Goal: Task Accomplishment & Management: Complete application form

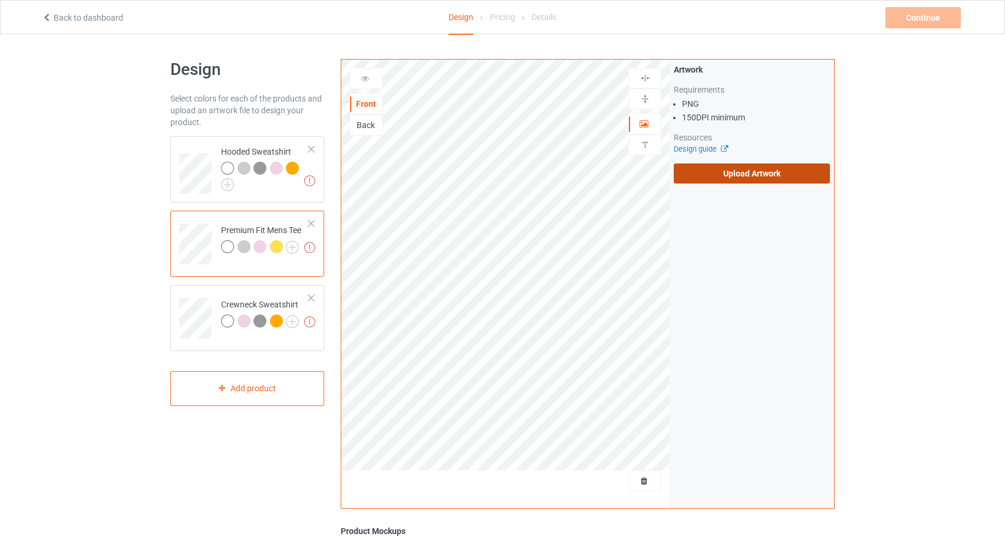
click at [734, 181] on label "Upload Artwork" at bounding box center [752, 173] width 156 height 20
click at [0, 0] on input "Upload Artwork" at bounding box center [0, 0] width 0 height 0
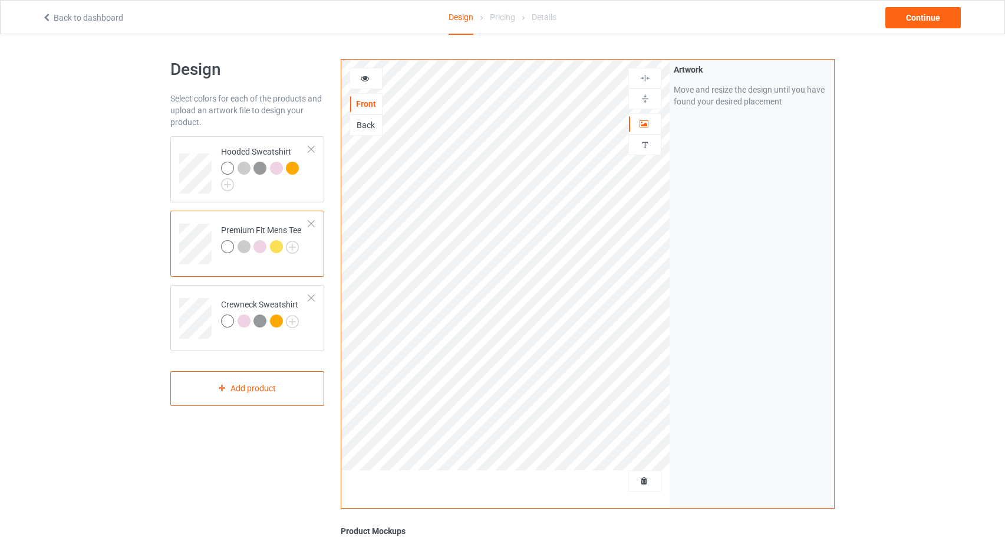
click at [369, 74] on icon at bounding box center [365, 77] width 10 height 8
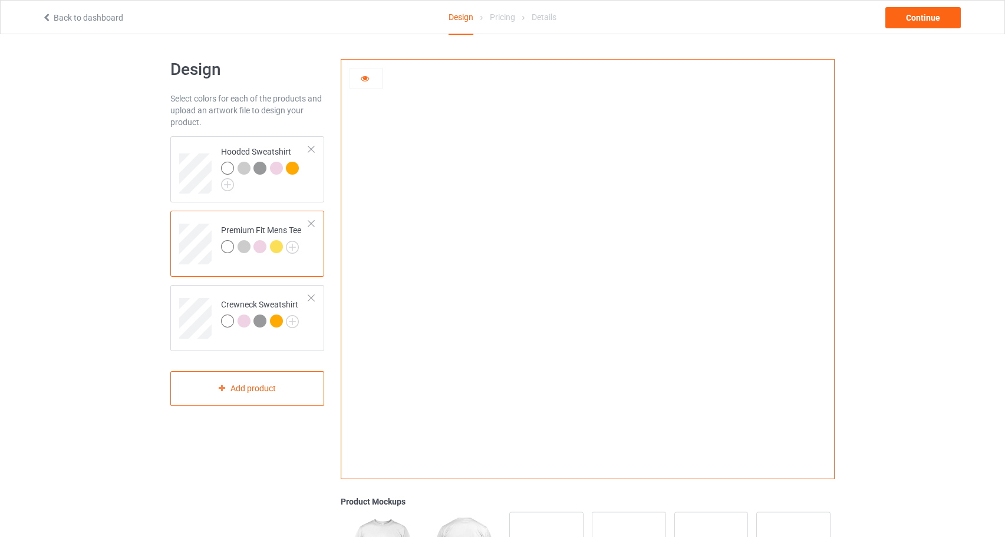
click at [360, 78] on icon at bounding box center [365, 77] width 10 height 8
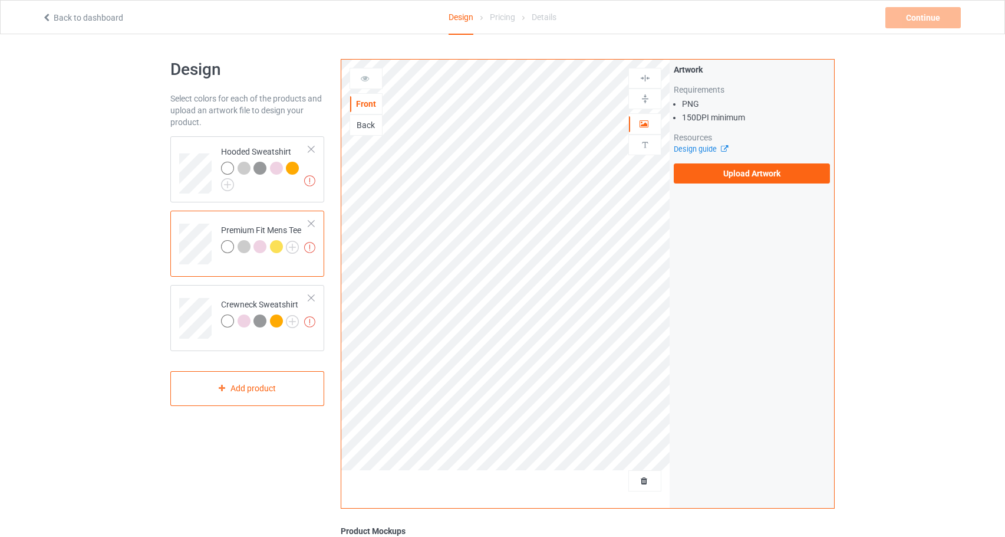
click at [357, 126] on div "Back" at bounding box center [366, 125] width 32 height 12
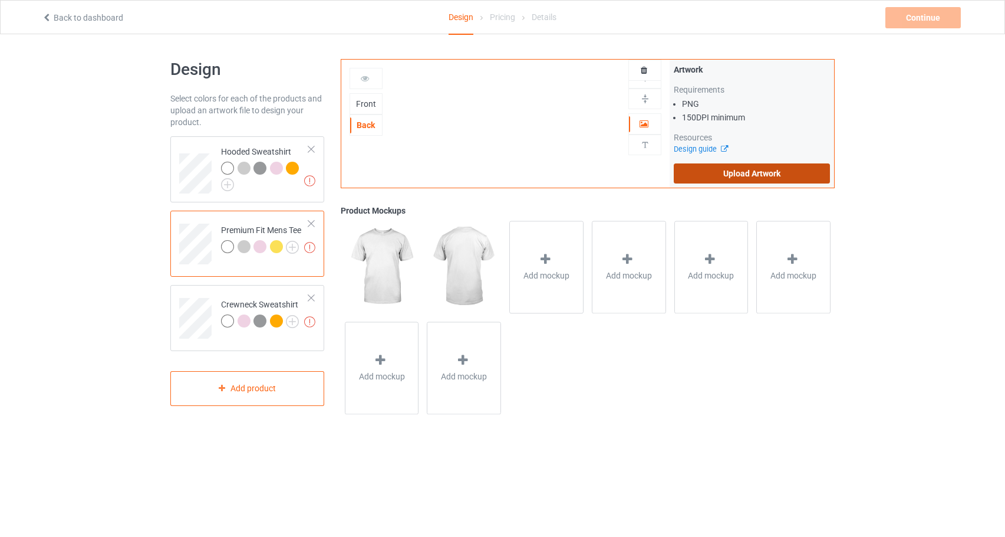
click at [768, 170] on label "Upload Artwork" at bounding box center [752, 173] width 156 height 20
click at [0, 0] on input "Upload Artwork" at bounding box center [0, 0] width 0 height 0
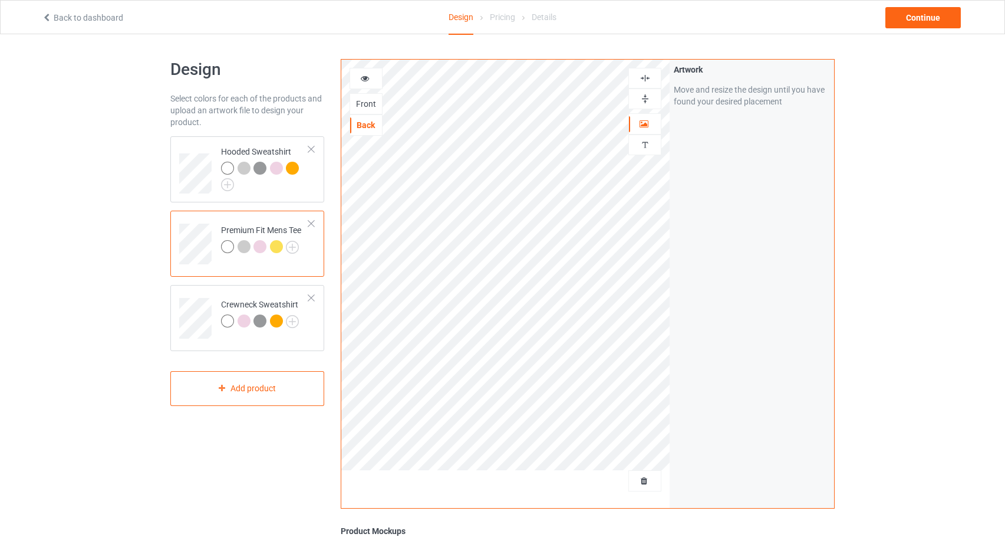
click at [363, 74] on icon at bounding box center [365, 77] width 10 height 8
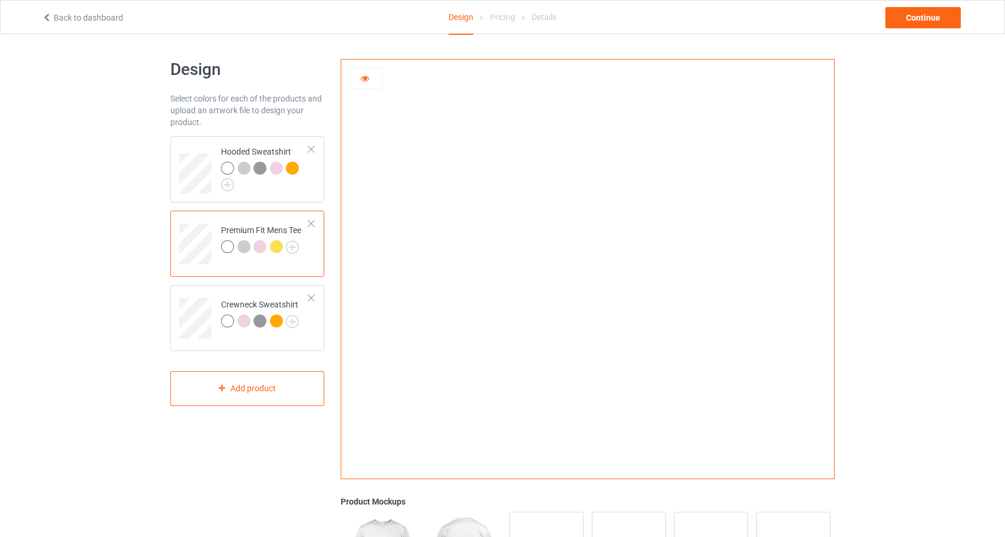
click at [367, 81] on icon at bounding box center [365, 77] width 10 height 8
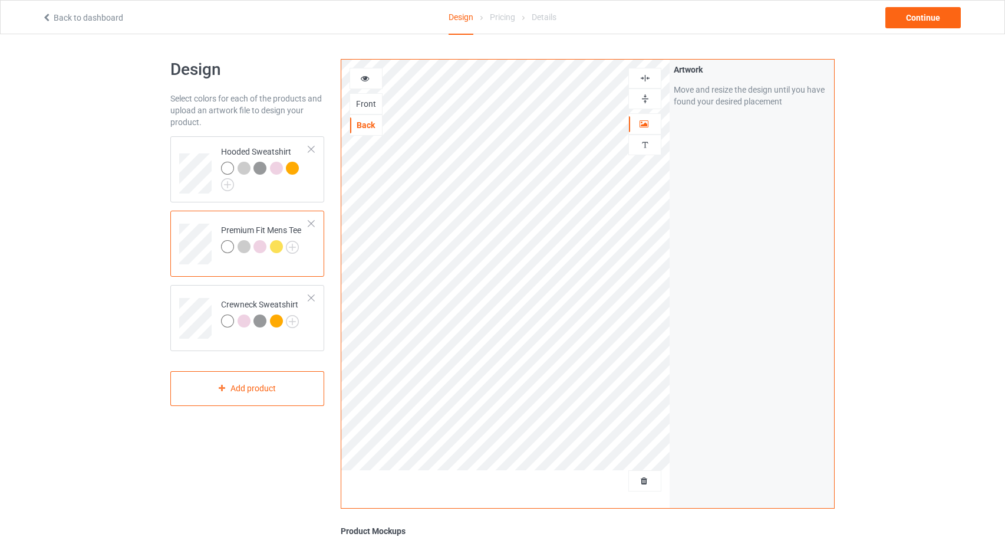
click at [367, 81] on icon at bounding box center [365, 77] width 10 height 8
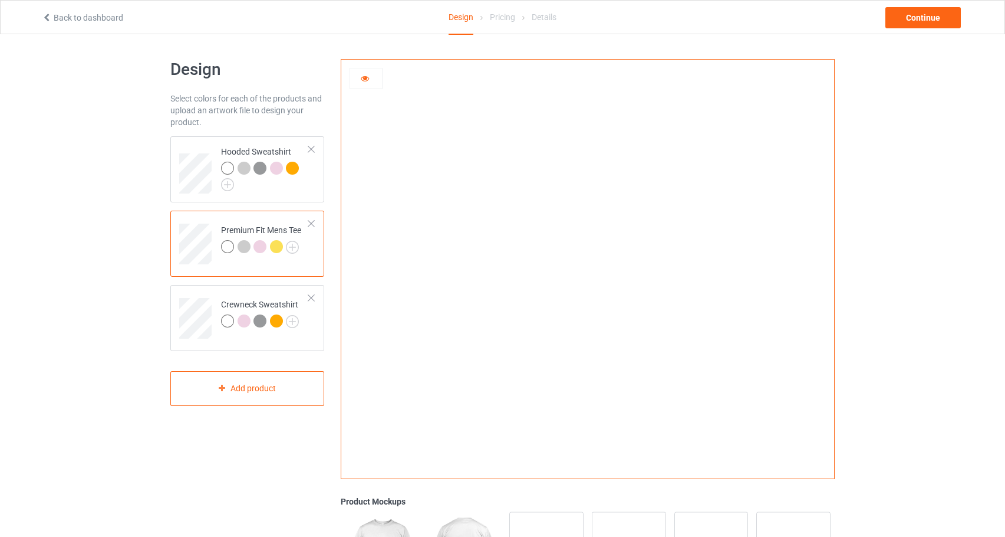
click at [363, 80] on icon at bounding box center [365, 77] width 10 height 8
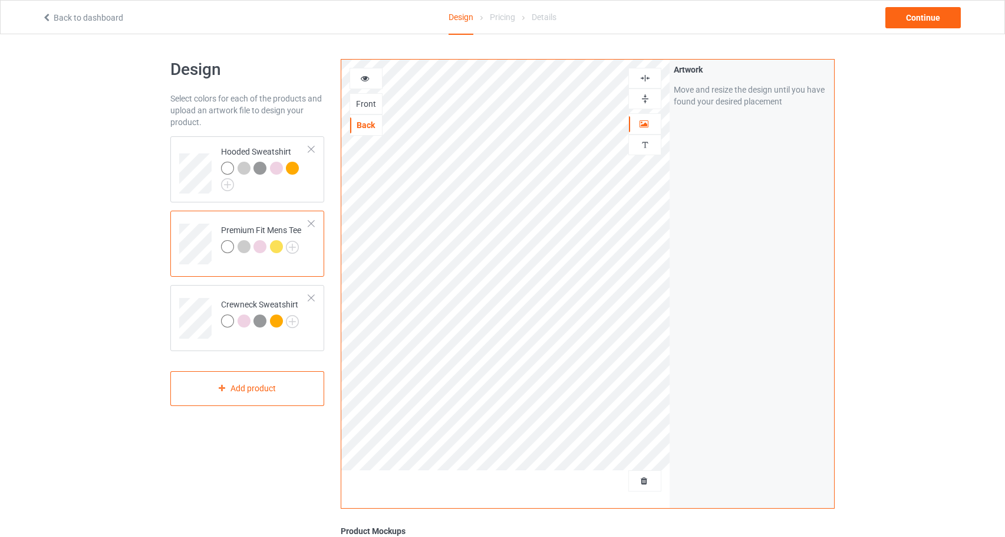
click at [366, 80] on icon at bounding box center [365, 77] width 10 height 8
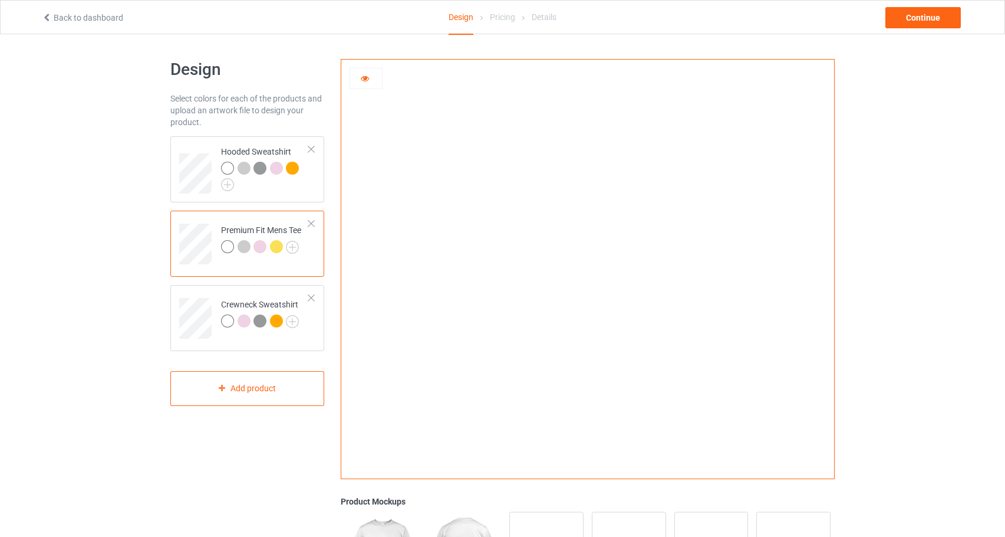
click at [373, 80] on div at bounding box center [366, 79] width 32 height 12
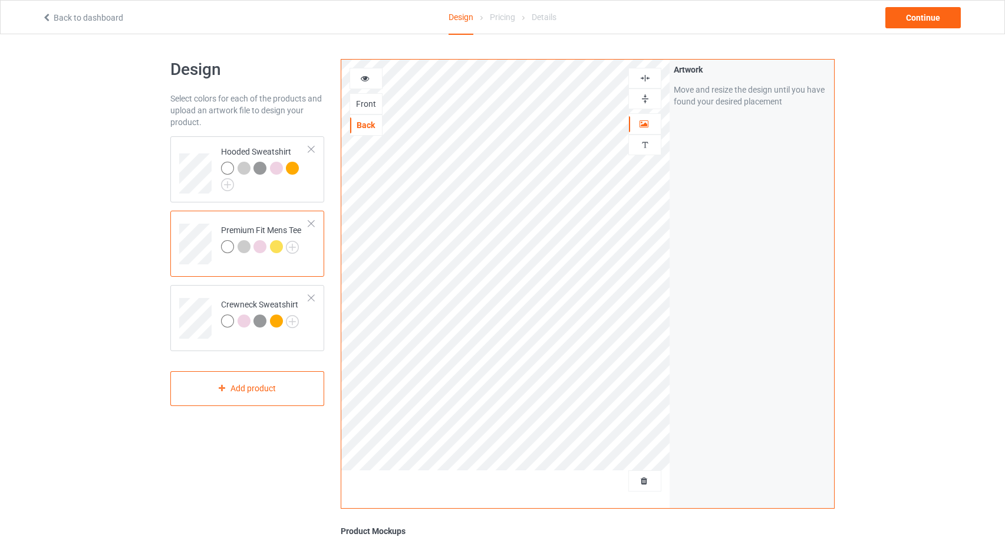
click at [243, 251] on div at bounding box center [244, 246] width 13 height 13
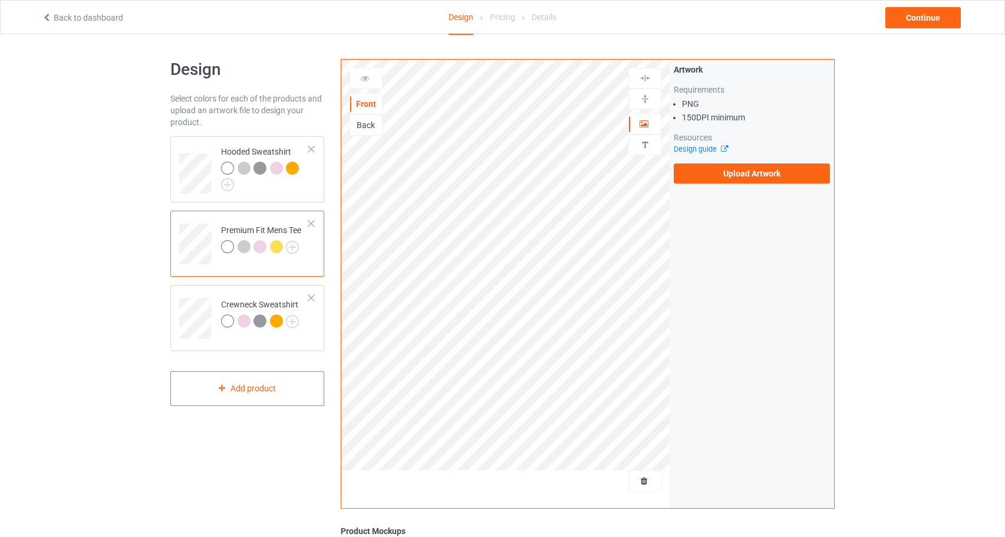
click at [367, 127] on div "Back" at bounding box center [366, 125] width 32 height 12
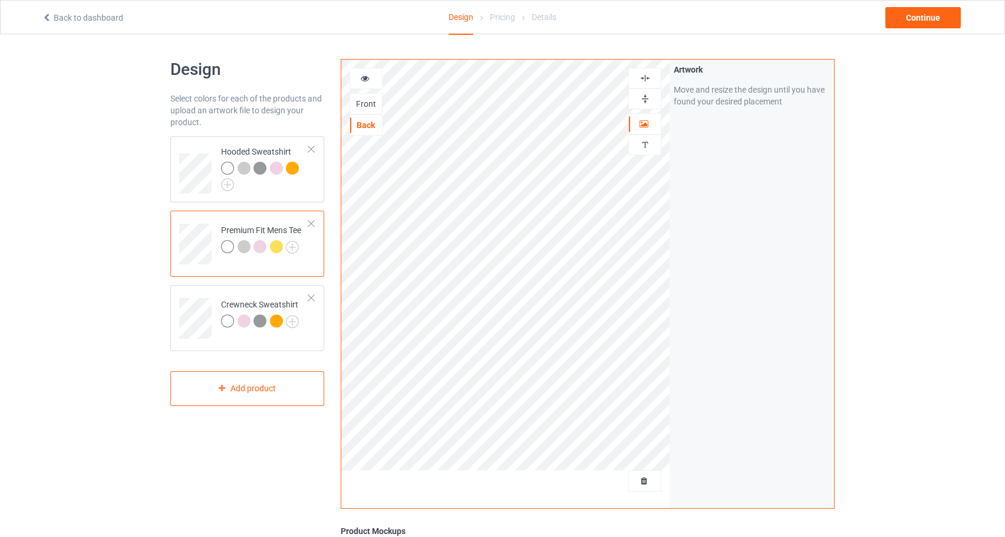
click at [369, 75] on icon at bounding box center [365, 77] width 10 height 8
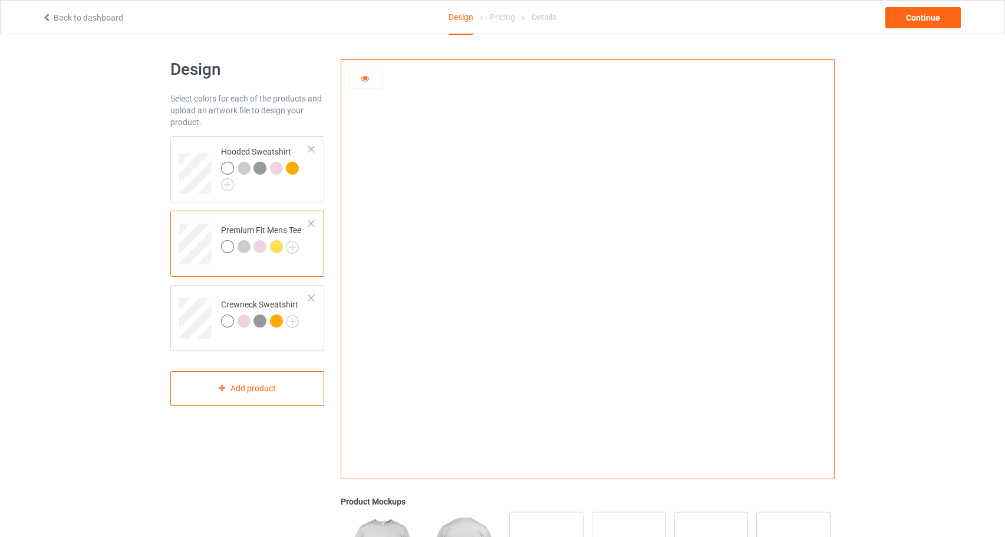
click at [261, 249] on div at bounding box center [260, 246] width 13 height 13
click at [362, 81] on icon at bounding box center [365, 77] width 10 height 8
click at [295, 248] on img at bounding box center [292, 247] width 13 height 13
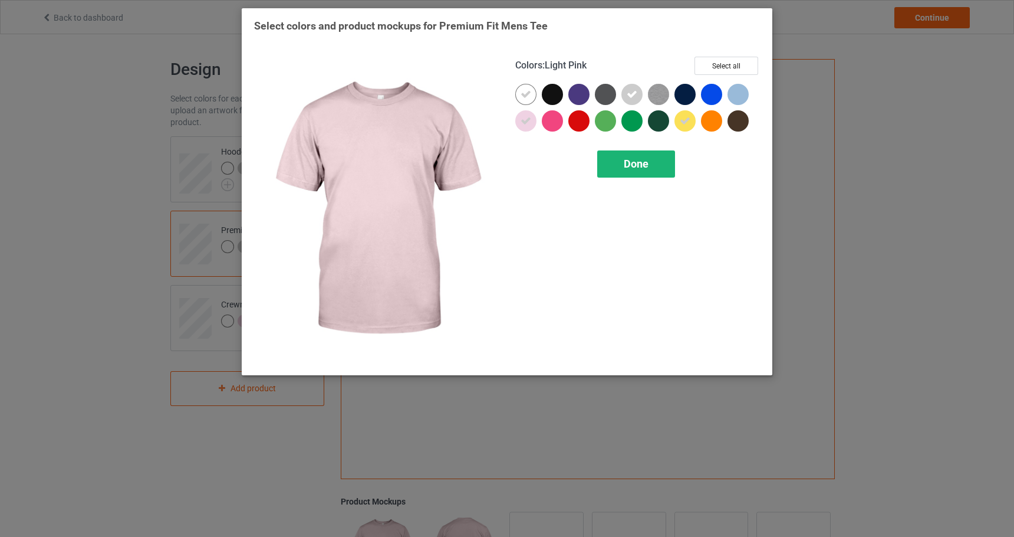
click at [614, 167] on div "Done" at bounding box center [636, 163] width 78 height 27
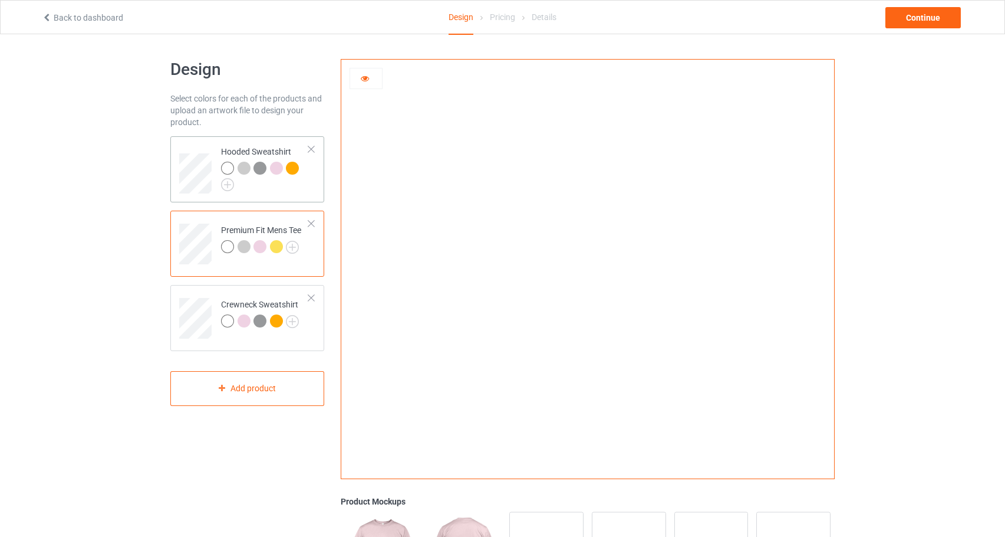
click at [233, 169] on div at bounding box center [227, 168] width 13 height 13
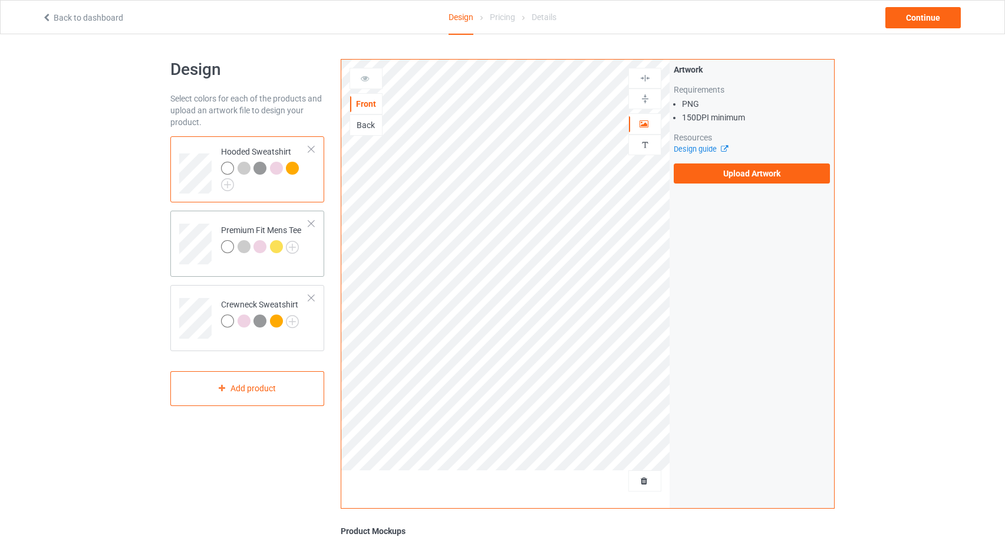
click at [228, 249] on div at bounding box center [227, 246] width 13 height 13
click at [367, 121] on div "Back" at bounding box center [366, 125] width 32 height 12
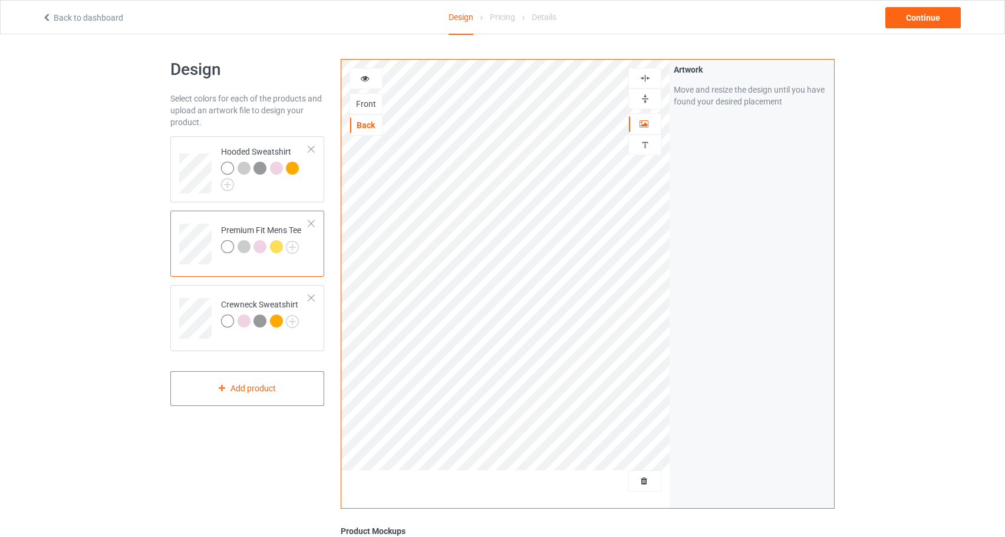
click at [262, 241] on div at bounding box center [260, 246] width 13 height 13
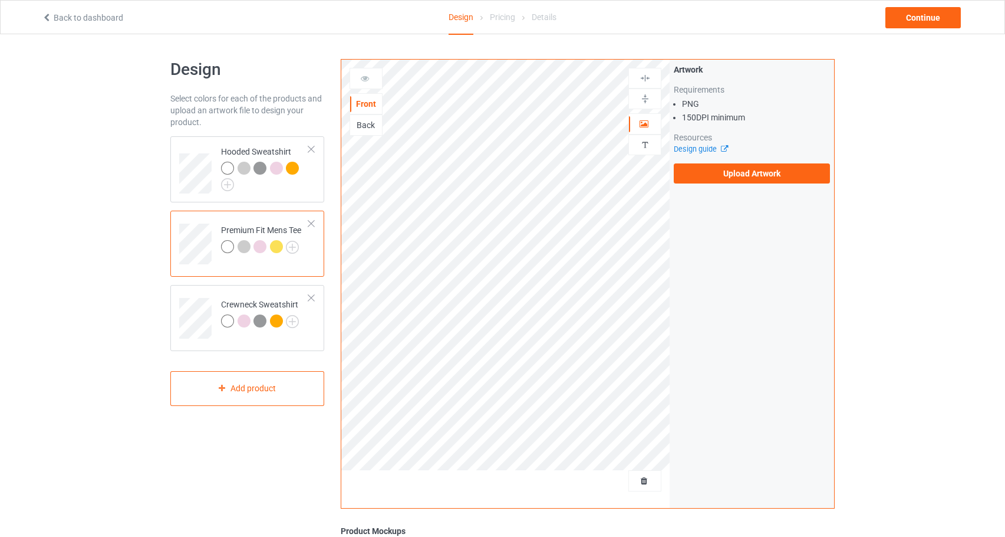
click at [366, 126] on div "Back" at bounding box center [366, 125] width 32 height 12
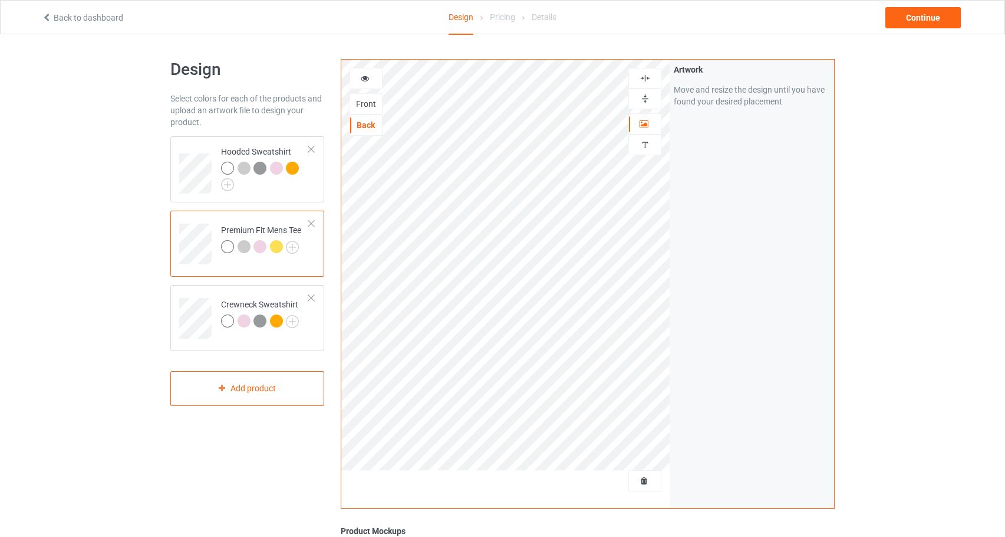
click at [369, 77] on icon at bounding box center [365, 77] width 10 height 8
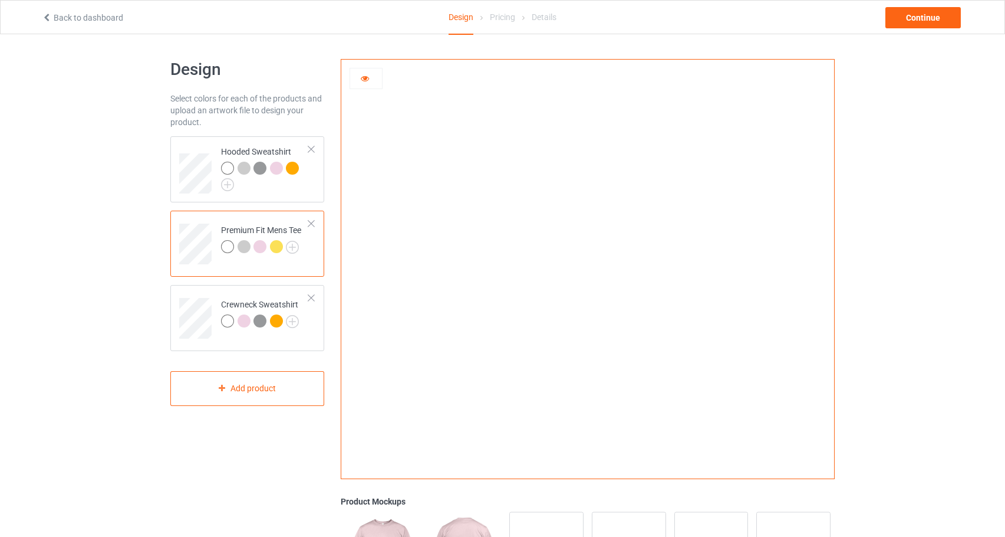
click at [369, 77] on icon at bounding box center [365, 77] width 10 height 8
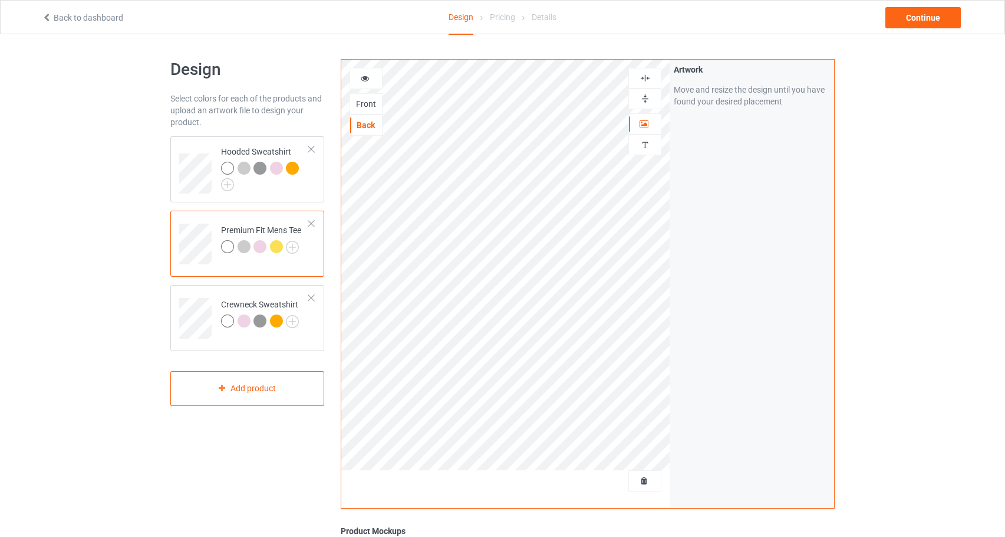
click at [269, 250] on div at bounding box center [262, 248] width 17 height 17
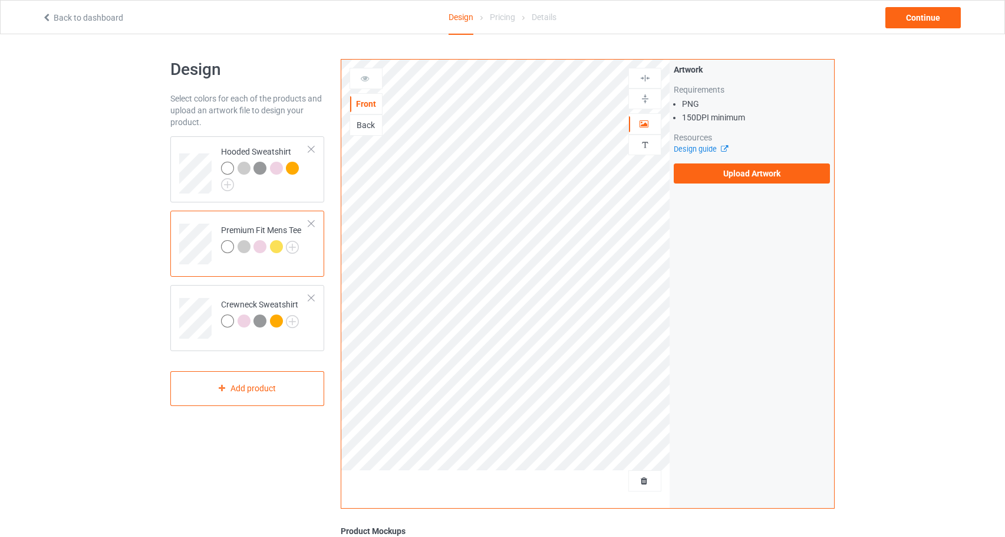
click at [274, 249] on div at bounding box center [276, 246] width 13 height 13
click at [372, 126] on div "Back" at bounding box center [366, 125] width 32 height 12
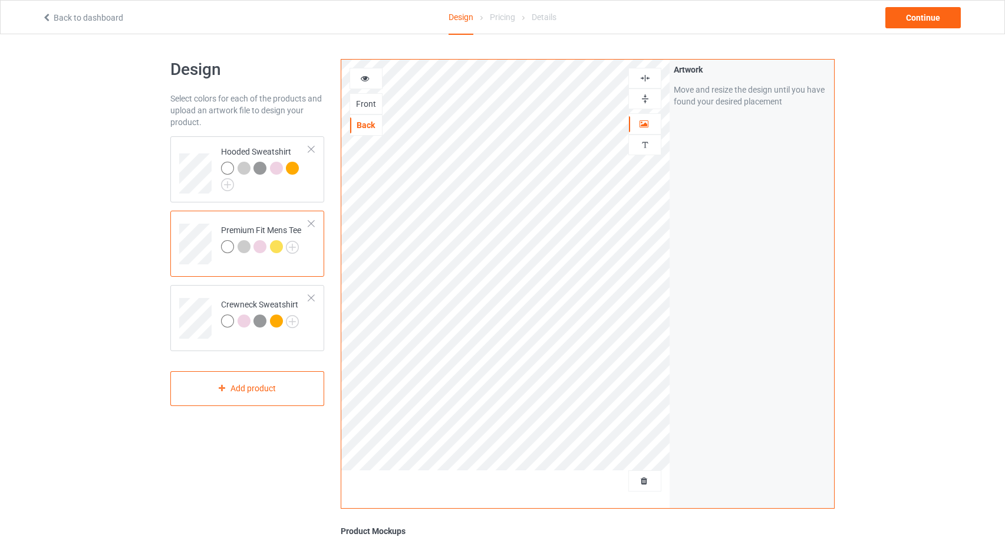
click at [367, 80] on icon at bounding box center [365, 77] width 10 height 8
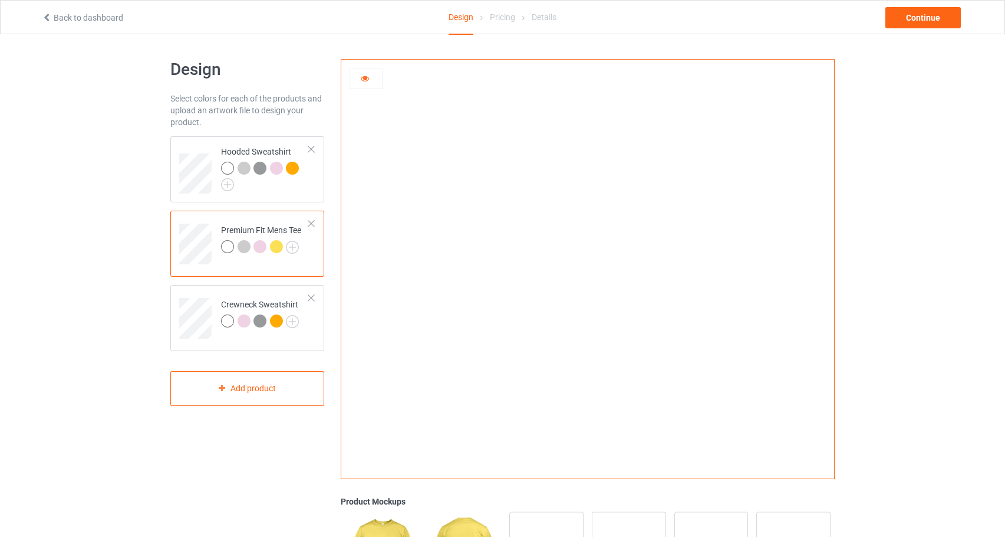
click at [364, 79] on icon at bounding box center [365, 77] width 10 height 8
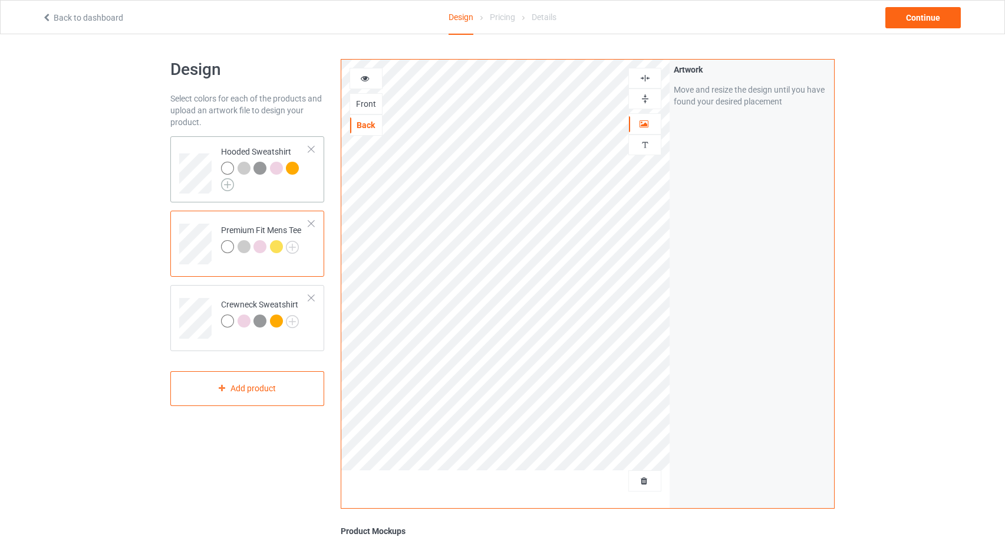
click at [232, 186] on img at bounding box center [227, 184] width 13 height 13
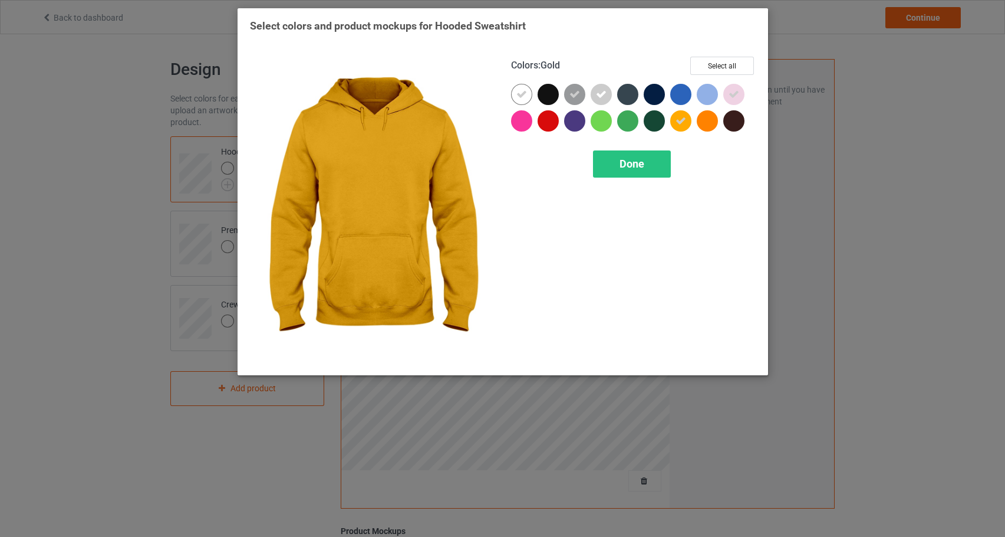
drag, startPoint x: 679, startPoint y: 125, endPoint x: 765, endPoint y: 78, distance: 97.9
click at [679, 124] on icon at bounding box center [681, 121] width 11 height 11
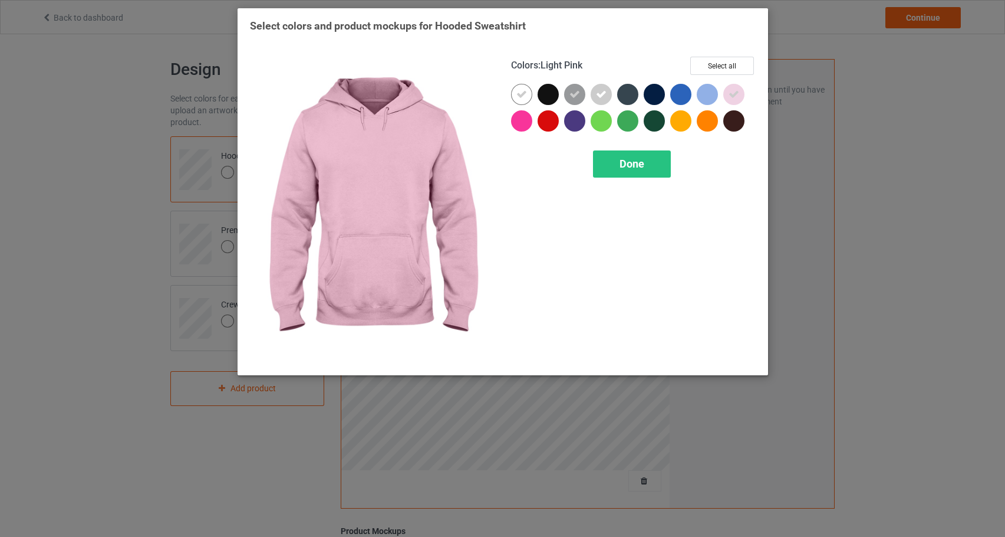
click at [731, 97] on icon at bounding box center [734, 94] width 11 height 11
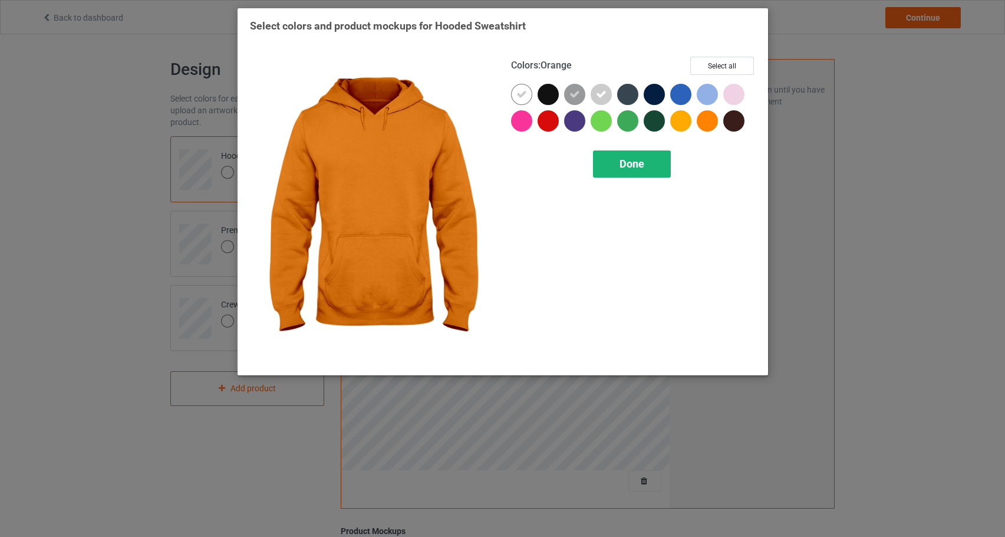
click at [627, 159] on span "Done" at bounding box center [632, 163] width 25 height 12
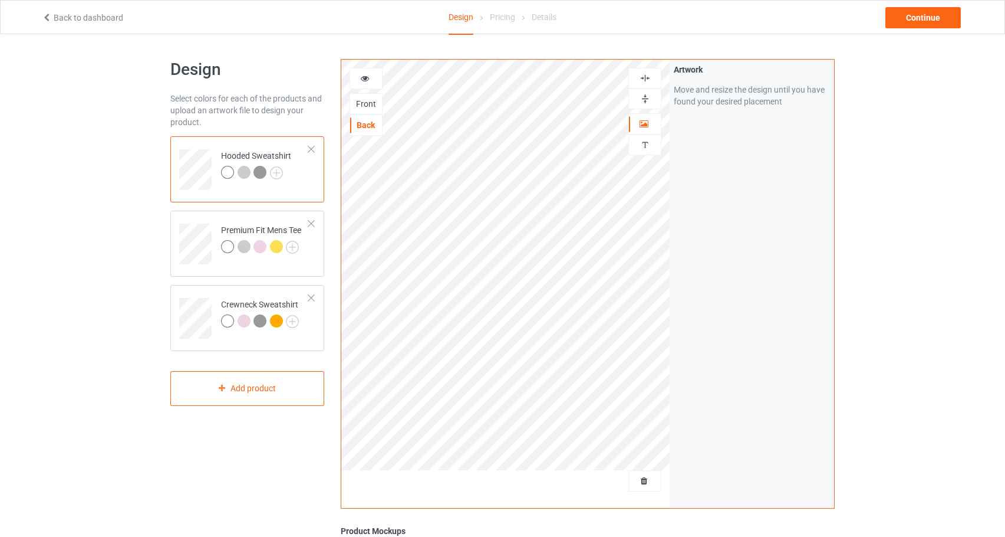
click at [265, 172] on div at bounding box center [260, 172] width 13 height 13
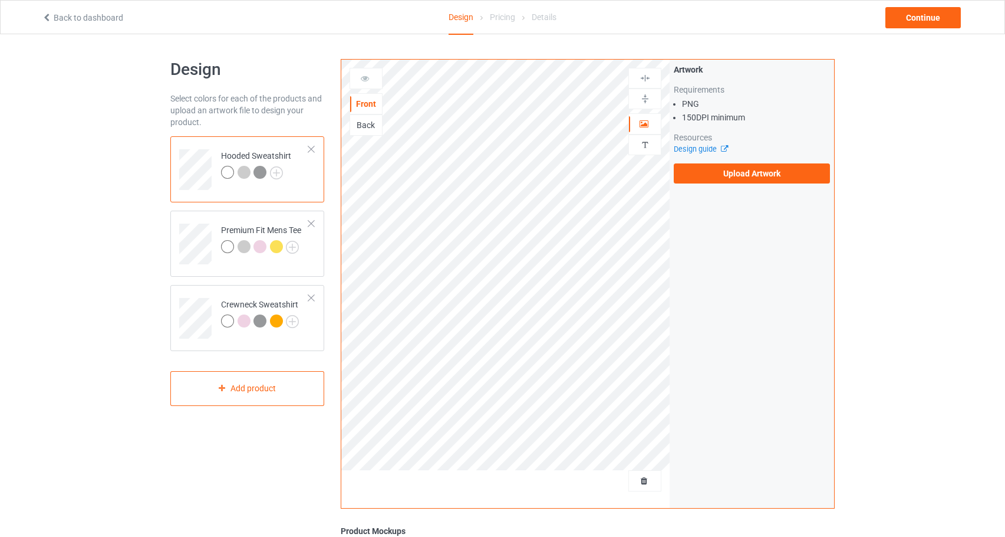
click at [367, 128] on div "Back" at bounding box center [366, 125] width 32 height 12
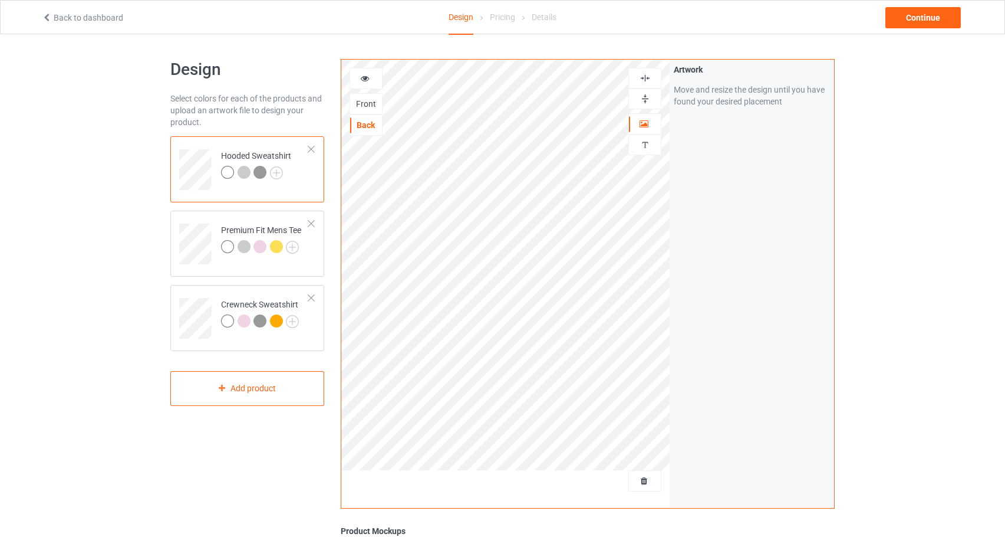
click at [374, 78] on div at bounding box center [366, 79] width 32 height 12
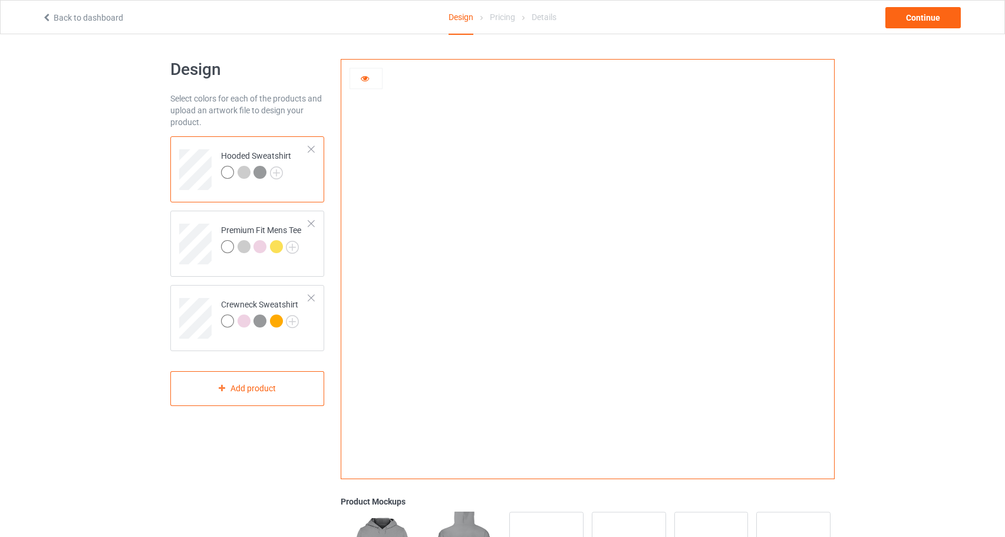
click at [364, 77] on icon at bounding box center [365, 77] width 10 height 8
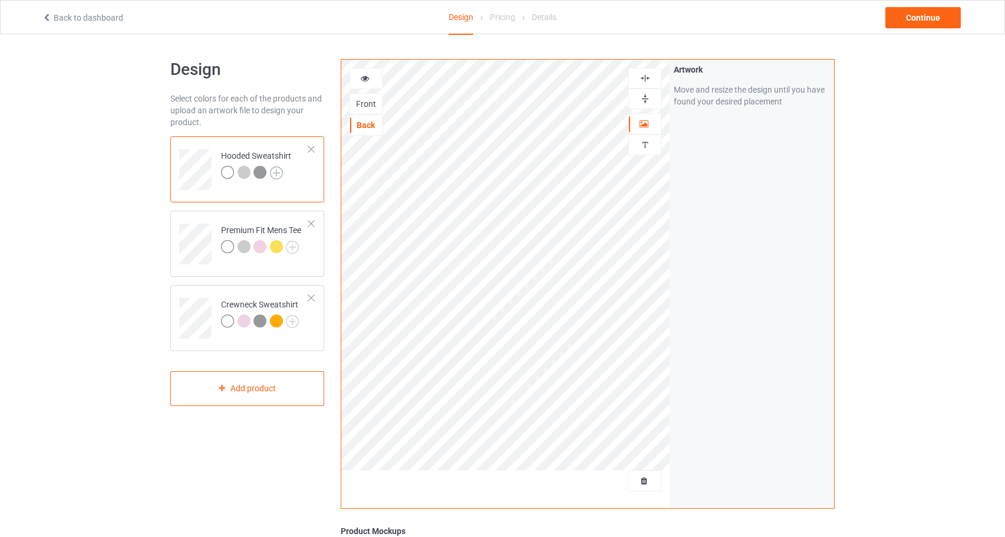
click at [278, 172] on img at bounding box center [276, 172] width 13 height 13
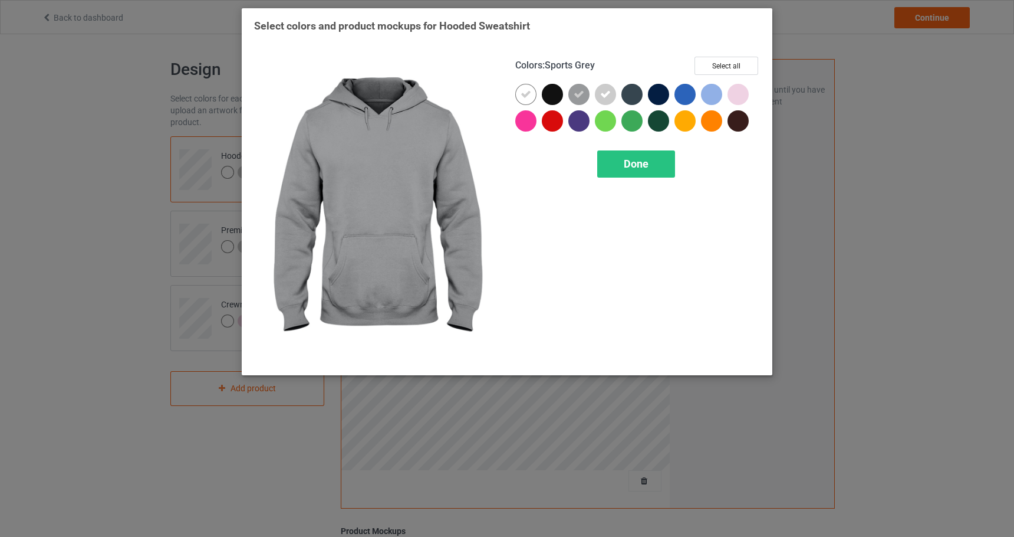
click at [582, 96] on icon at bounding box center [579, 94] width 11 height 11
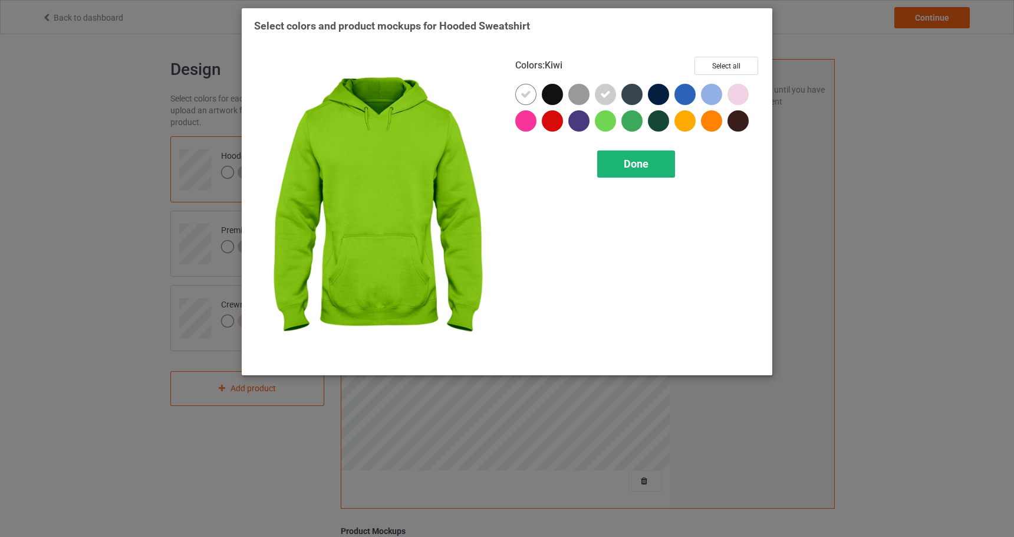
click at [647, 166] on span "Done" at bounding box center [636, 163] width 25 height 12
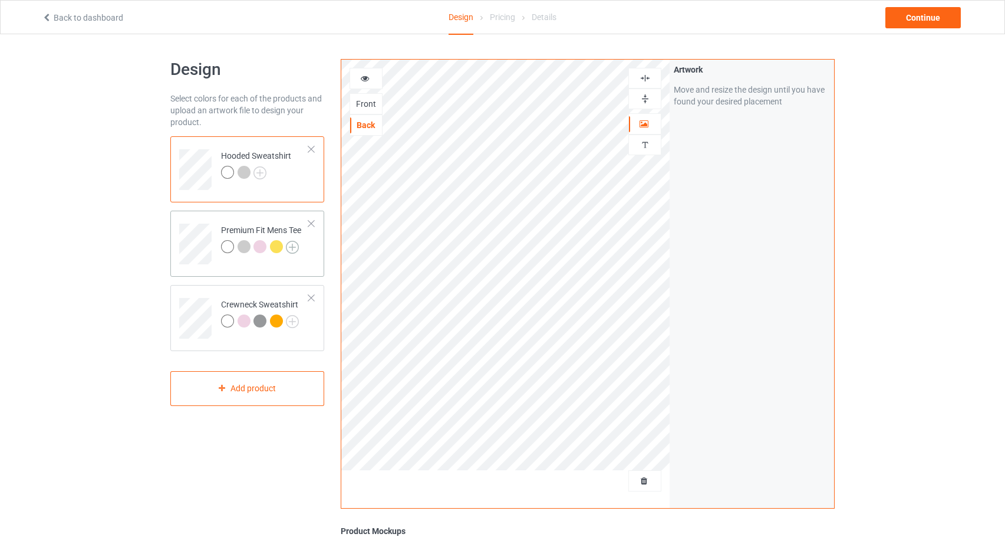
click at [295, 247] on img at bounding box center [292, 247] width 13 height 13
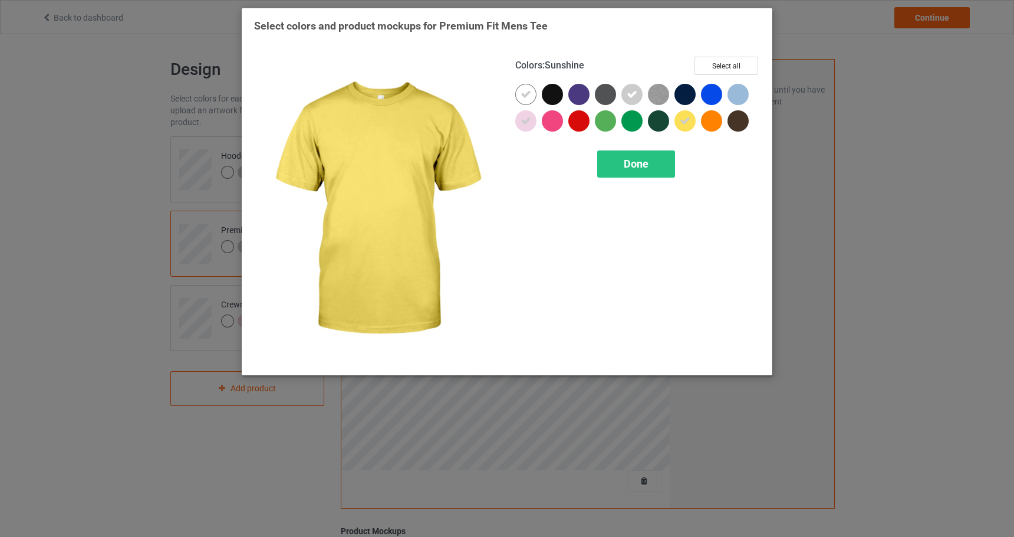
drag, startPoint x: 685, startPoint y: 128, endPoint x: 639, endPoint y: 122, distance: 45.8
click at [685, 128] on div at bounding box center [685, 120] width 21 height 21
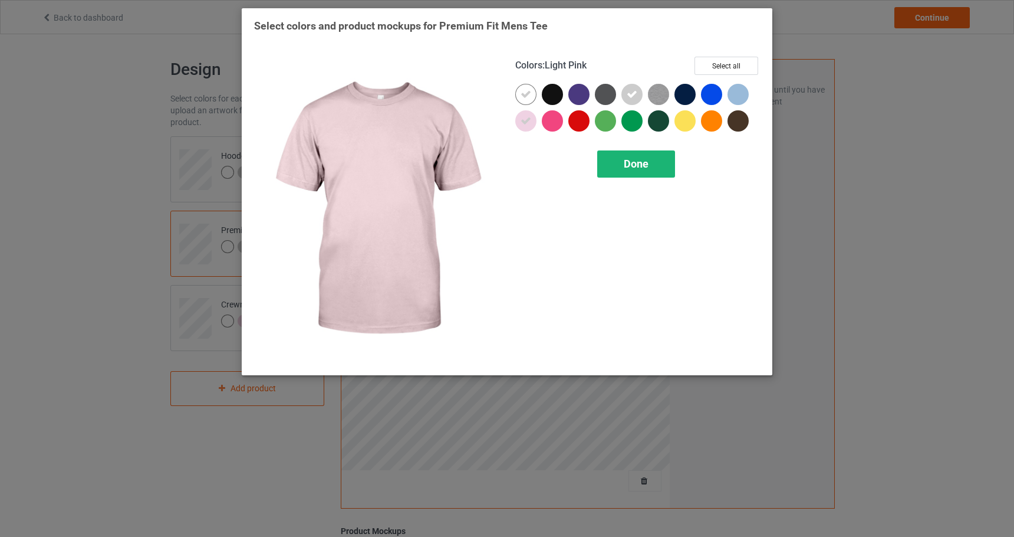
drag, startPoint x: 526, startPoint y: 123, endPoint x: 605, endPoint y: 160, distance: 87.6
click at [526, 123] on icon at bounding box center [526, 121] width 11 height 11
click at [629, 165] on span "Done" at bounding box center [636, 163] width 25 height 12
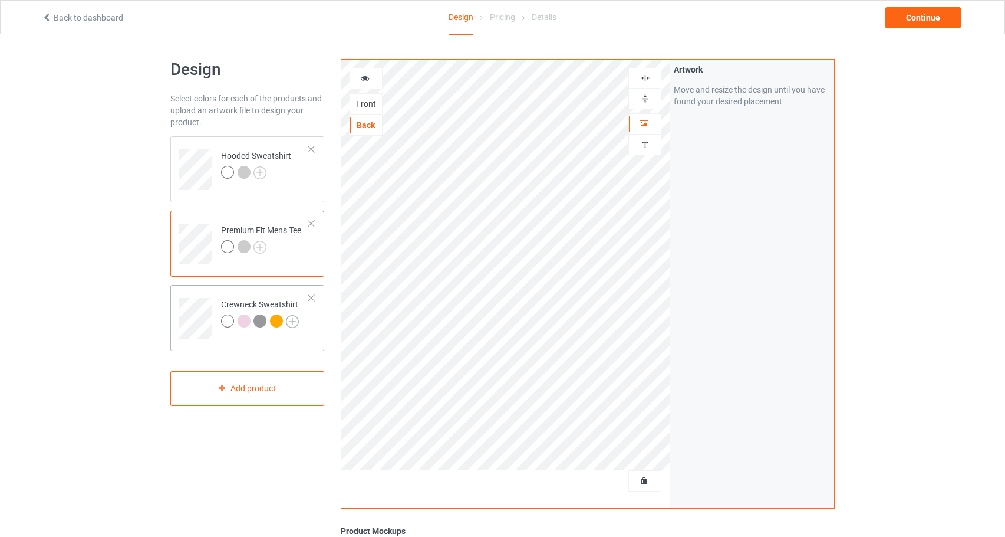
click at [294, 324] on img at bounding box center [292, 321] width 13 height 13
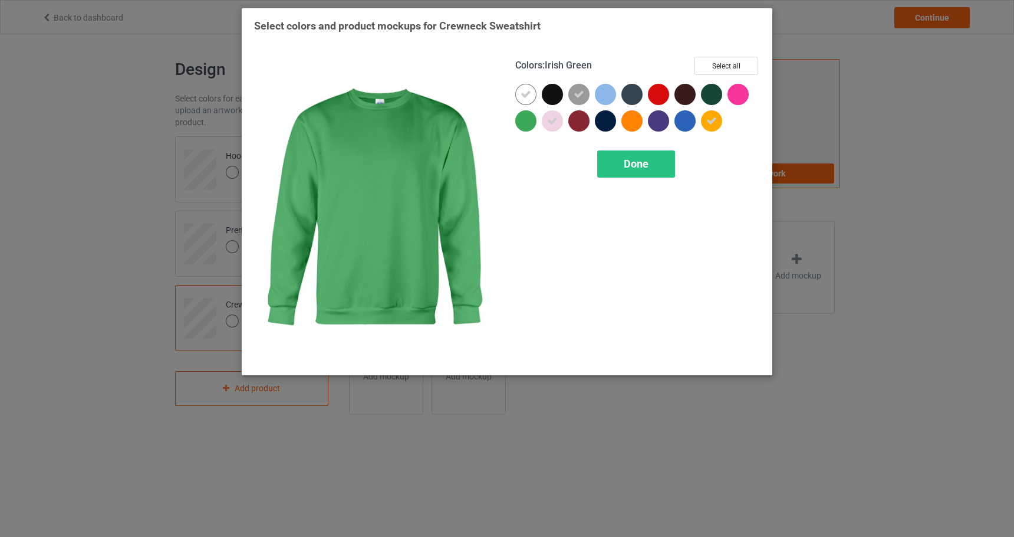
drag, startPoint x: 541, startPoint y: 135, endPoint x: 547, endPoint y: 126, distance: 10.6
click at [541, 135] on div at bounding box center [528, 123] width 27 height 27
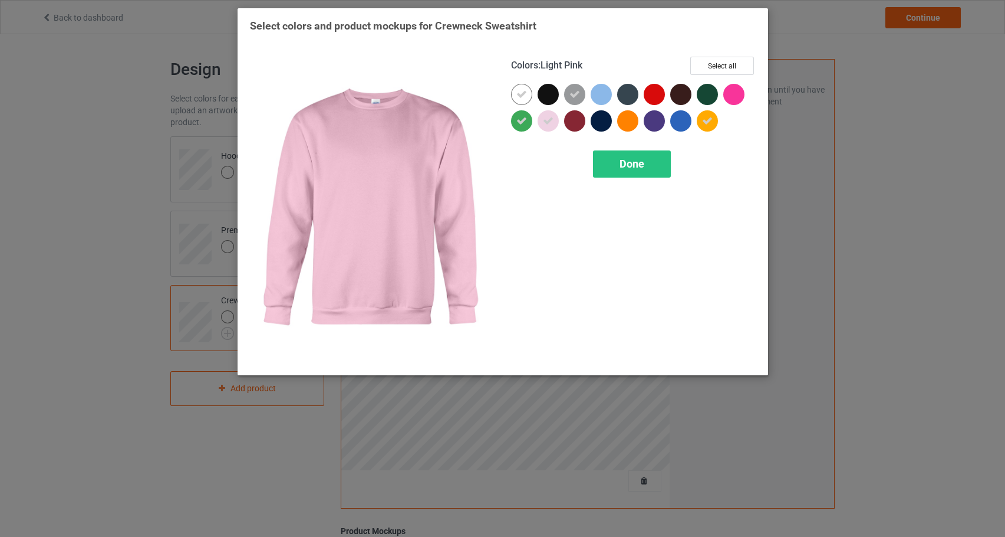
drag, startPoint x: 548, startPoint y: 124, endPoint x: 565, endPoint y: 110, distance: 22.6
click at [548, 124] on icon at bounding box center [548, 121] width 11 height 11
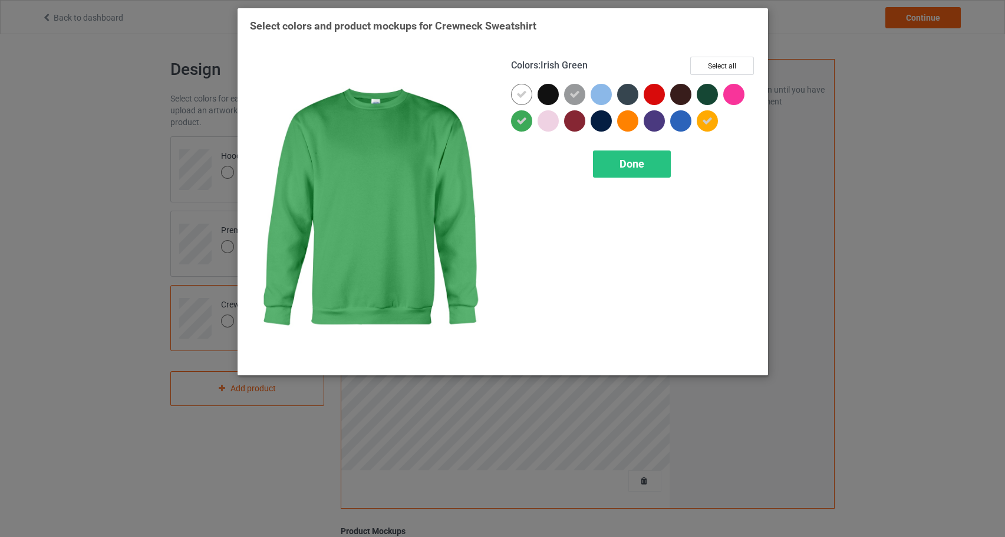
click at [525, 126] on icon at bounding box center [521, 121] width 11 height 11
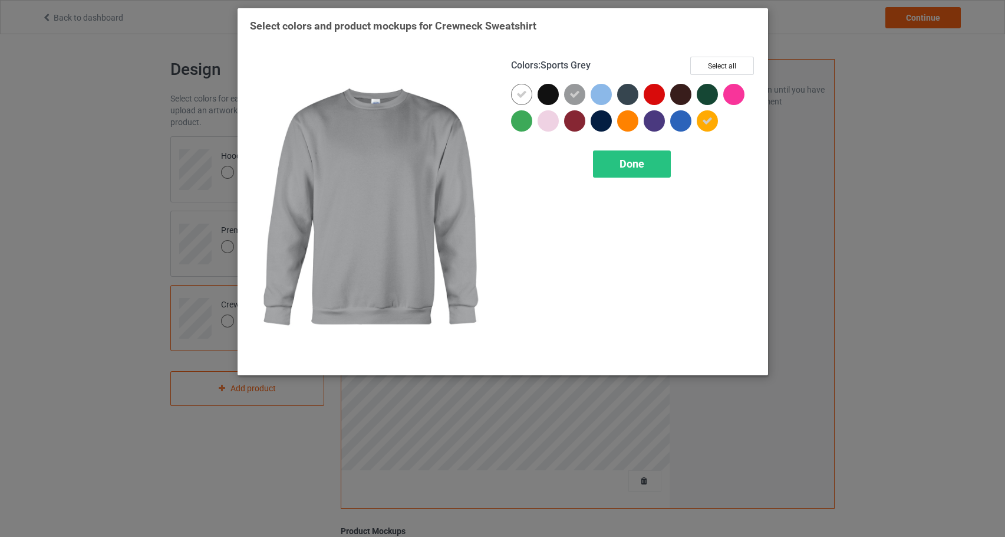
click at [580, 94] on div at bounding box center [574, 94] width 21 height 21
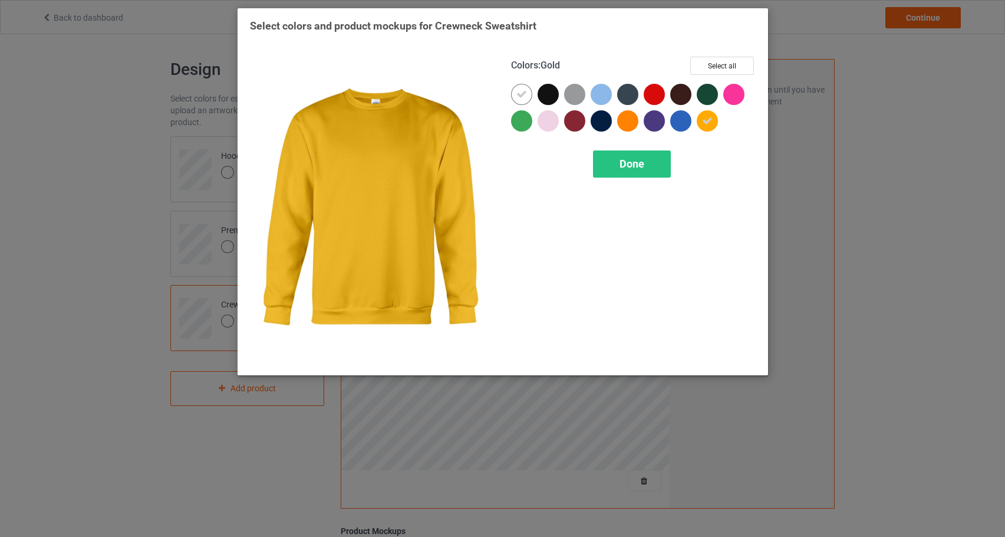
click at [714, 117] on div at bounding box center [707, 120] width 21 height 21
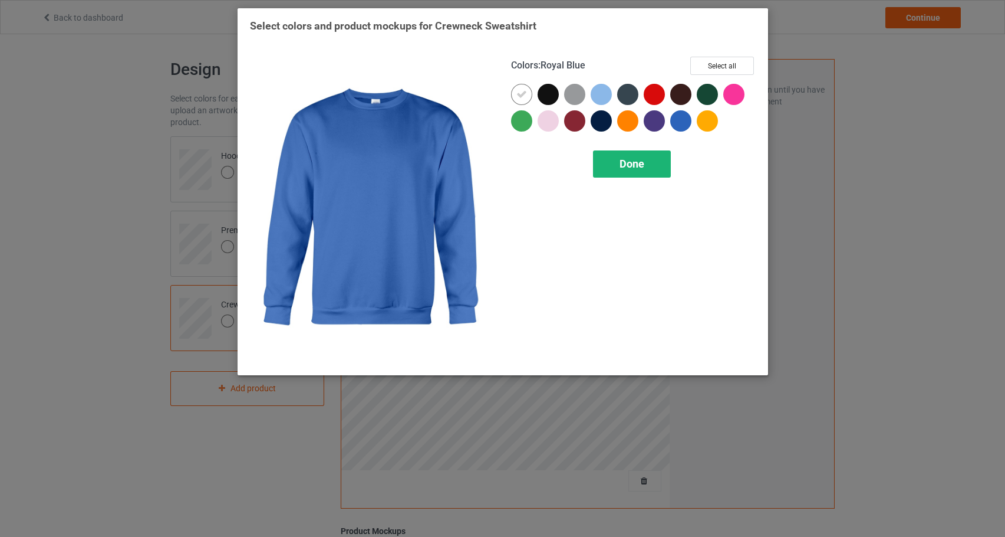
click at [637, 160] on span "Done" at bounding box center [632, 163] width 25 height 12
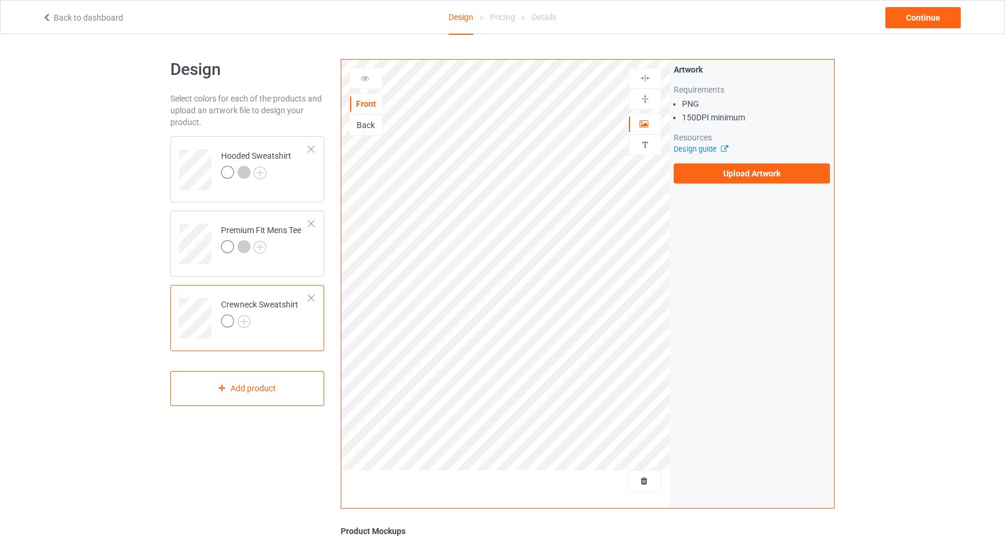
click at [365, 127] on div "Back" at bounding box center [366, 125] width 32 height 12
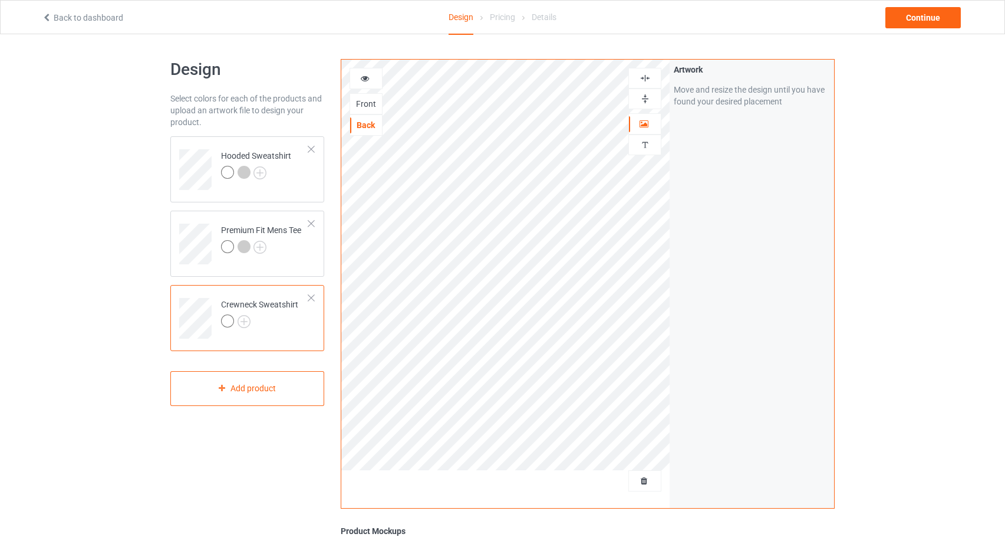
click at [372, 77] on div at bounding box center [366, 79] width 32 height 12
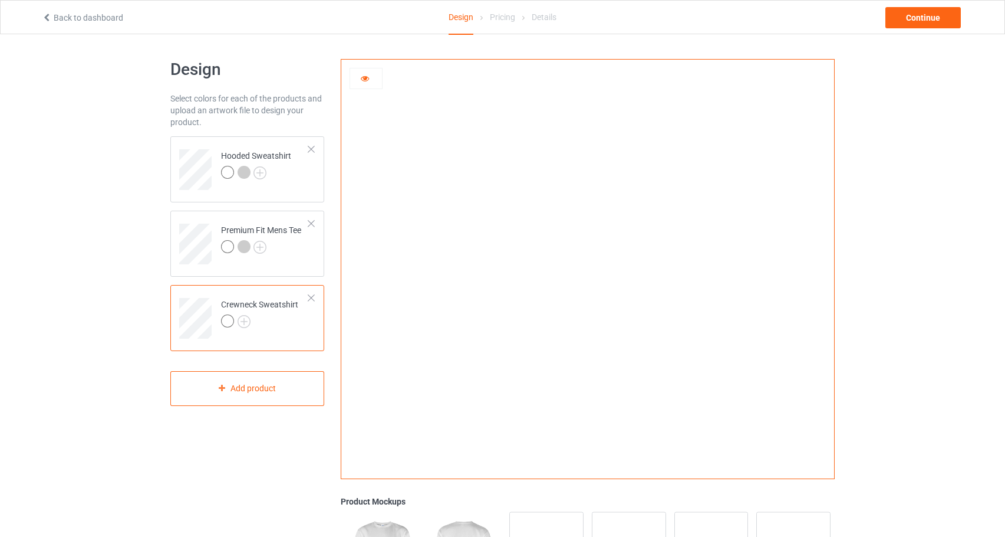
click at [372, 77] on div at bounding box center [366, 79] width 32 height 12
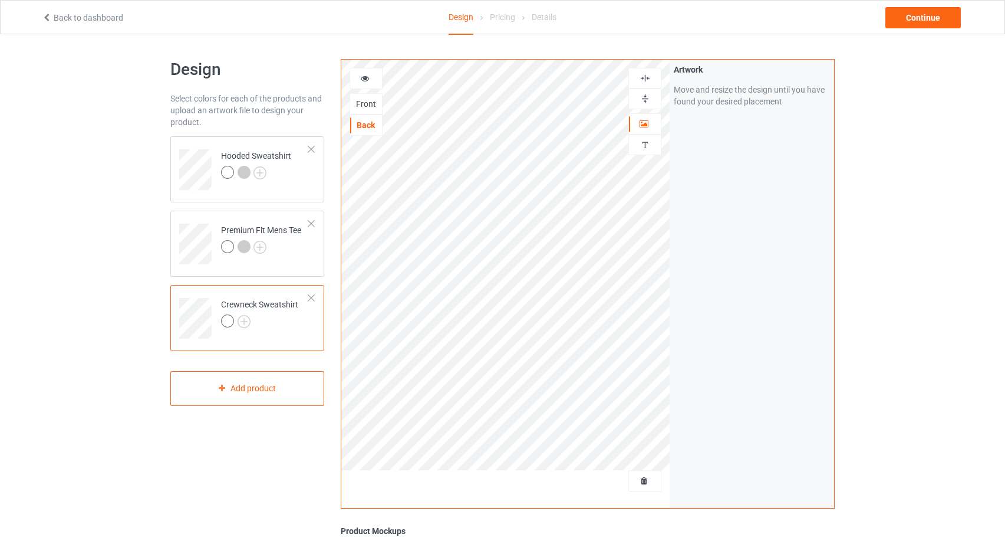
click at [372, 77] on div at bounding box center [366, 79] width 32 height 12
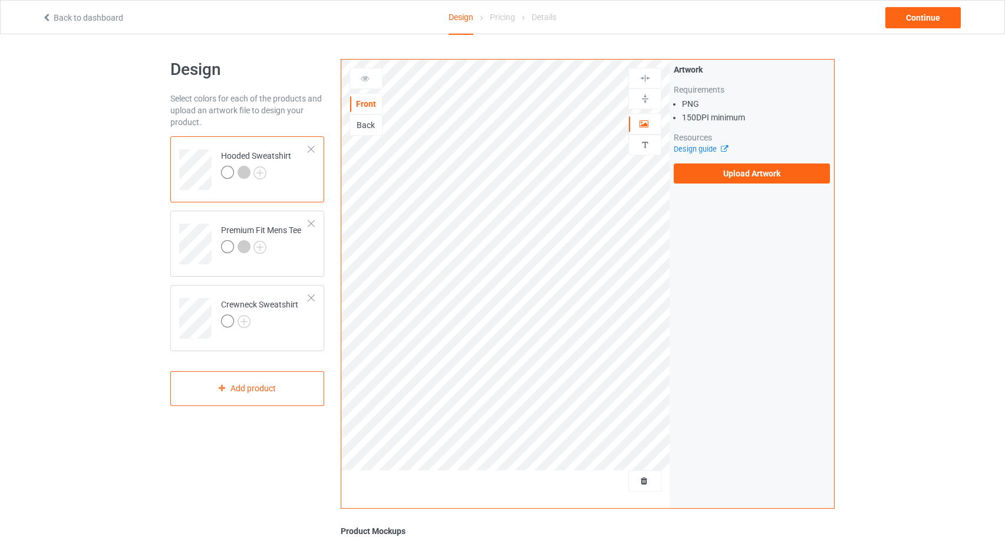
click at [364, 124] on div "Back" at bounding box center [366, 125] width 32 height 12
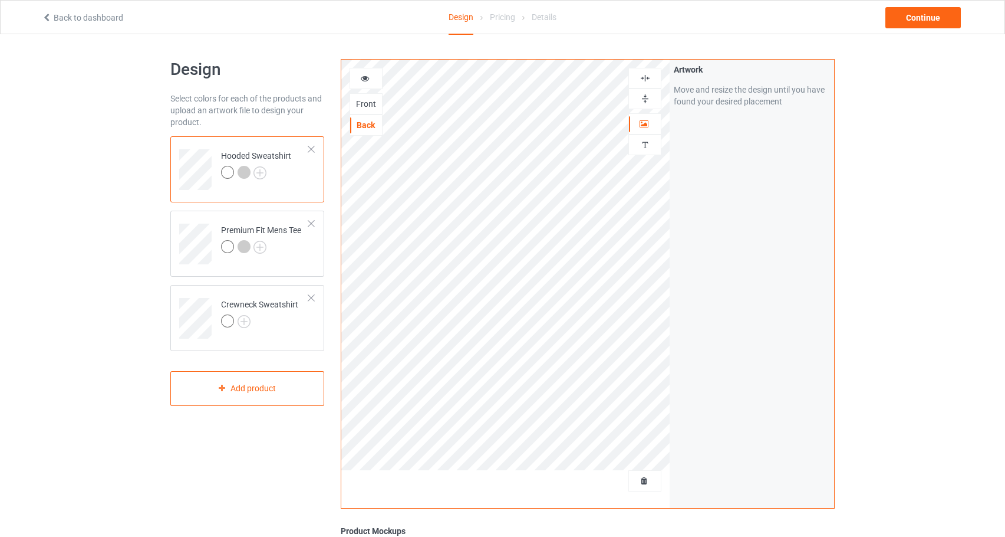
click at [369, 80] on icon at bounding box center [365, 77] width 10 height 8
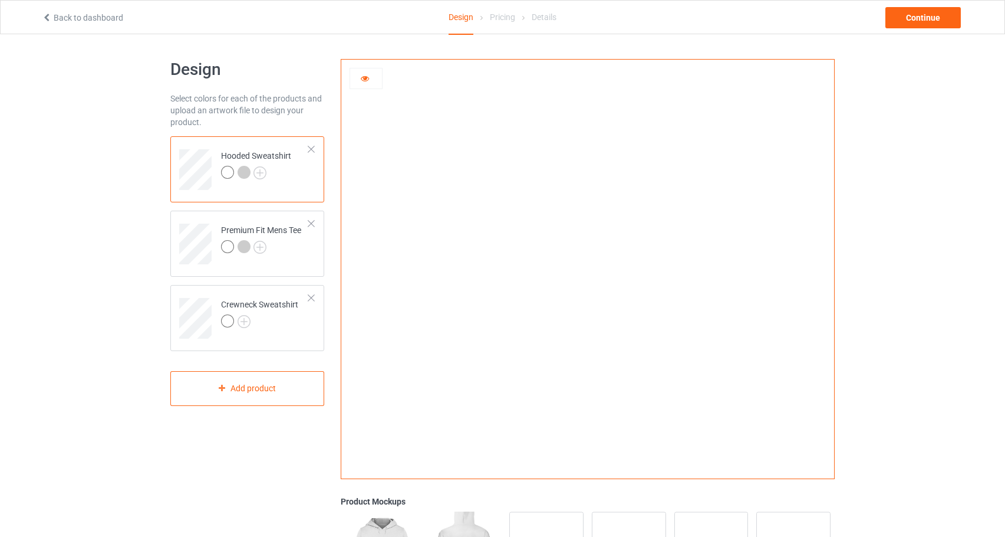
click at [369, 80] on icon at bounding box center [365, 77] width 10 height 8
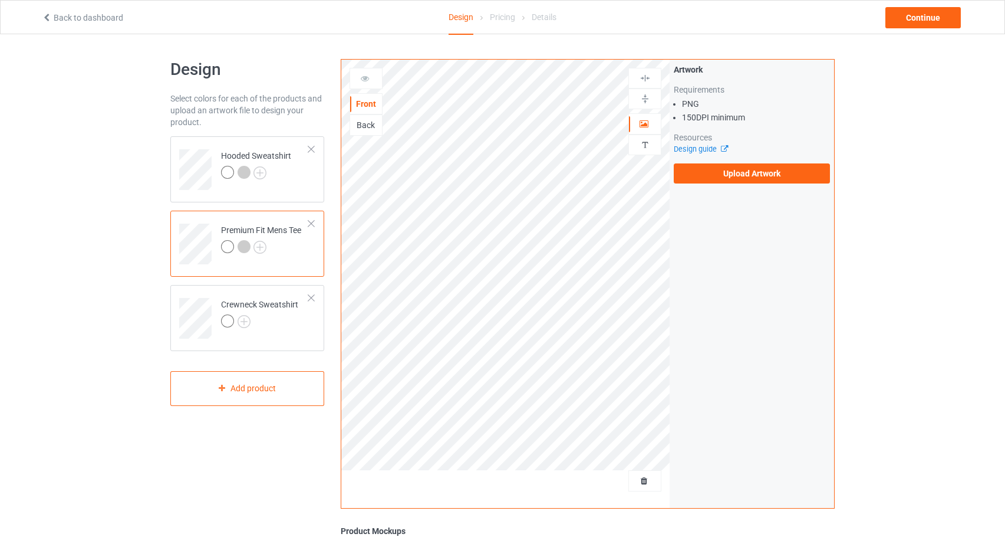
click at [361, 129] on div "Back" at bounding box center [366, 125] width 32 height 12
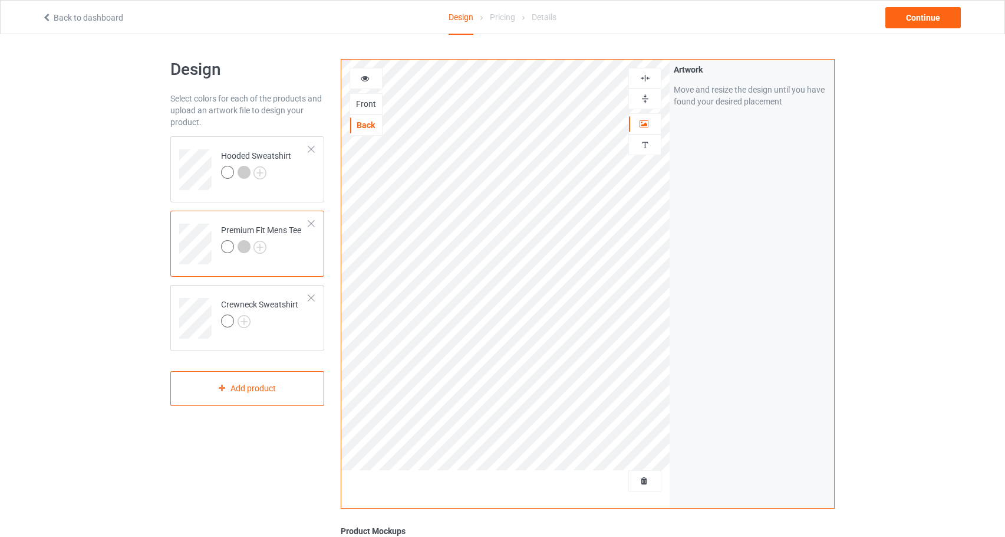
click at [362, 80] on icon at bounding box center [365, 77] width 10 height 8
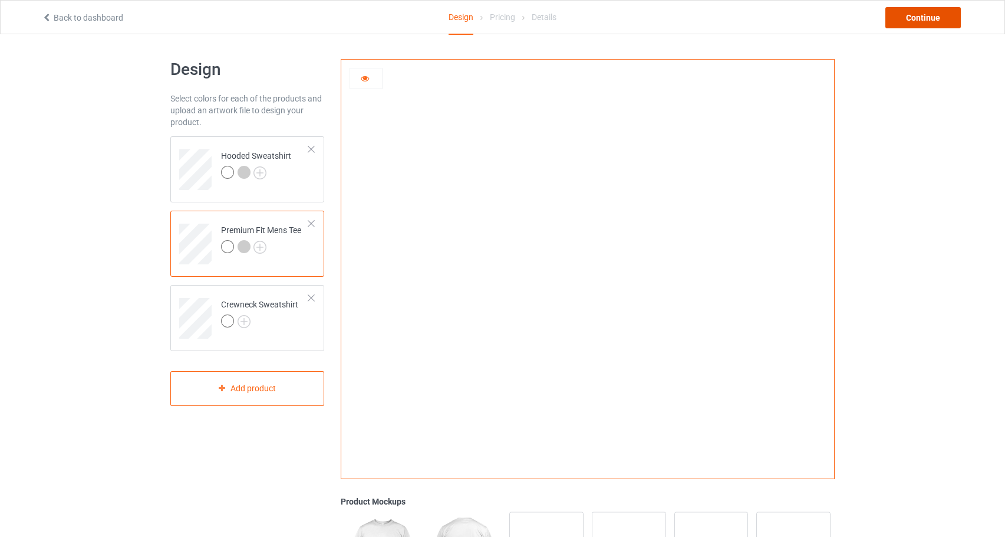
click at [906, 17] on div "Continue" at bounding box center [923, 17] width 75 height 21
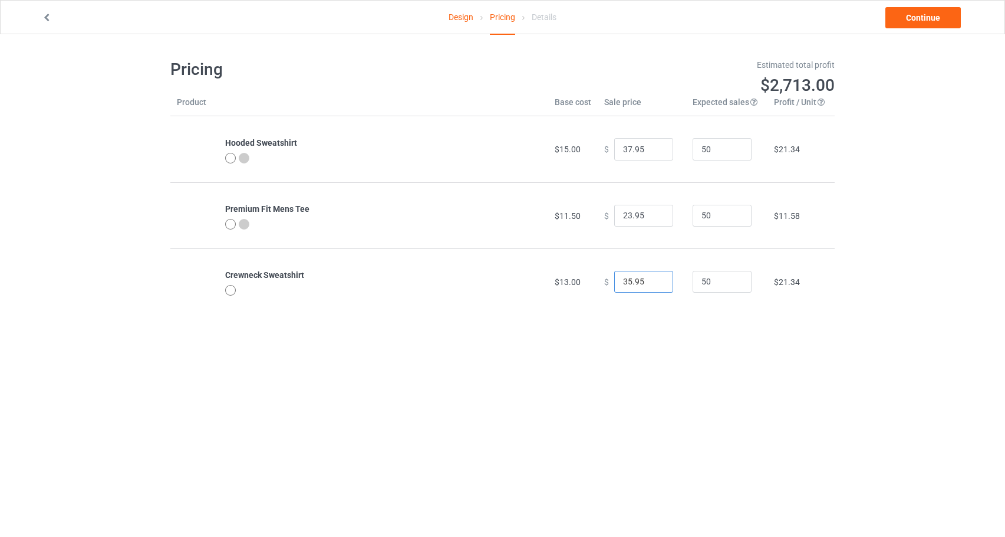
click at [625, 281] on input "35.95" at bounding box center [643, 282] width 59 height 22
click at [621, 278] on input "33.95" at bounding box center [643, 282] width 59 height 22
type input "32.95"
click at [916, 22] on link "Continue" at bounding box center [923, 17] width 75 height 21
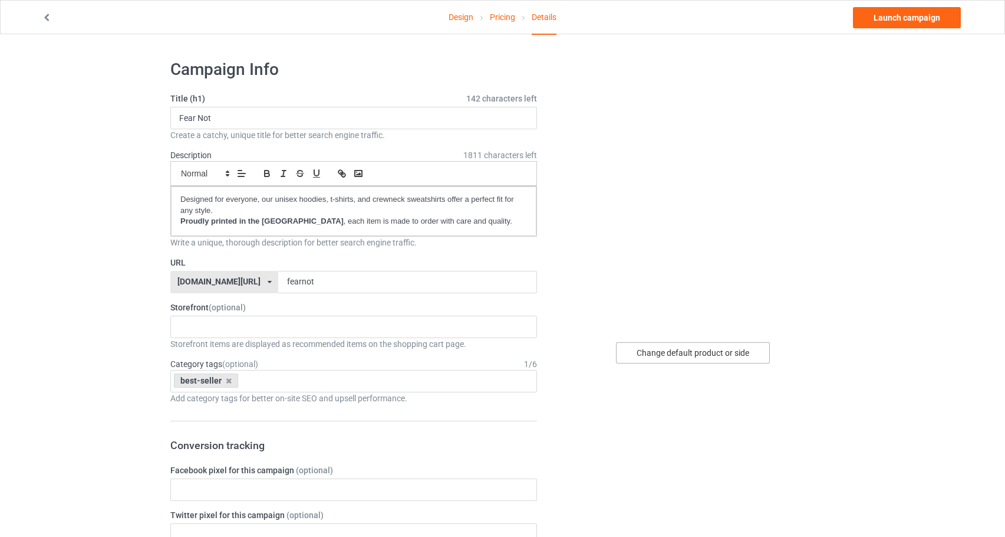
click at [735, 356] on div "Change default product or side" at bounding box center [693, 352] width 154 height 21
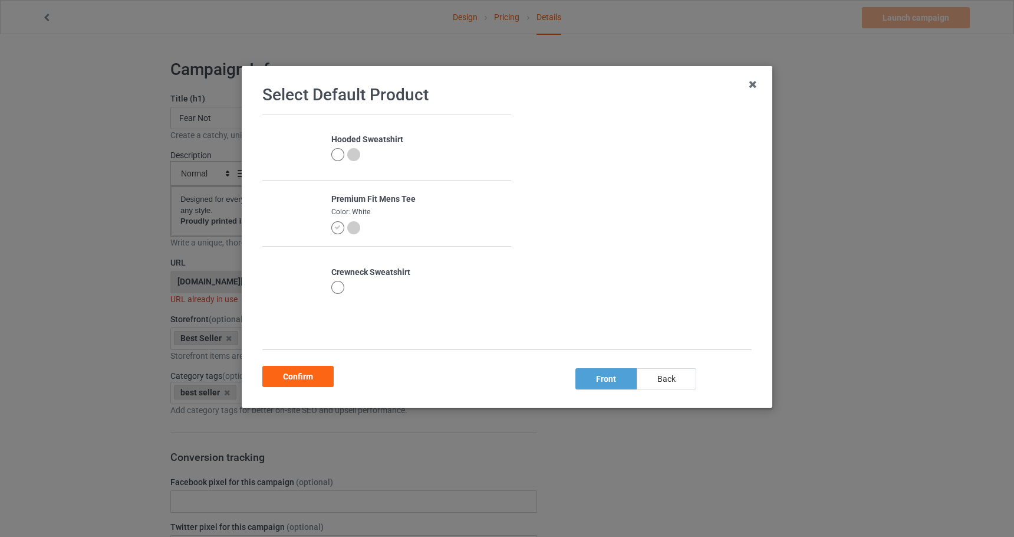
click at [672, 380] on div "back" at bounding box center [667, 378] width 60 height 21
click at [298, 379] on div "Confirm" at bounding box center [297, 376] width 71 height 21
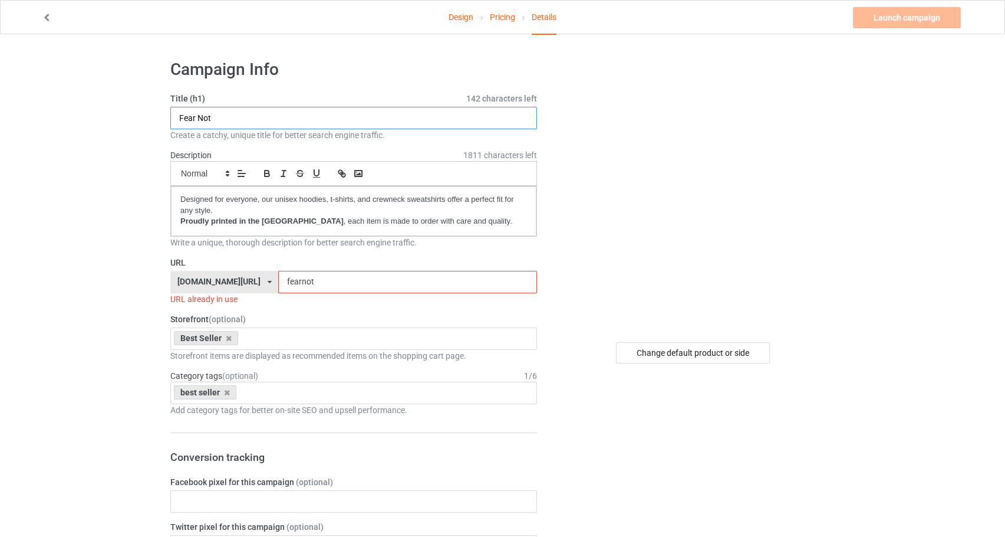
drag, startPoint x: 225, startPoint y: 116, endPoint x: 172, endPoint y: 113, distance: 53.1
click at [172, 113] on input "Fear Not" at bounding box center [353, 118] width 367 height 22
drag, startPoint x: 239, startPoint y: 123, endPoint x: 161, endPoint y: 110, distance: 78.8
type input "[DEMOGRAPHIC_DATA] 23"
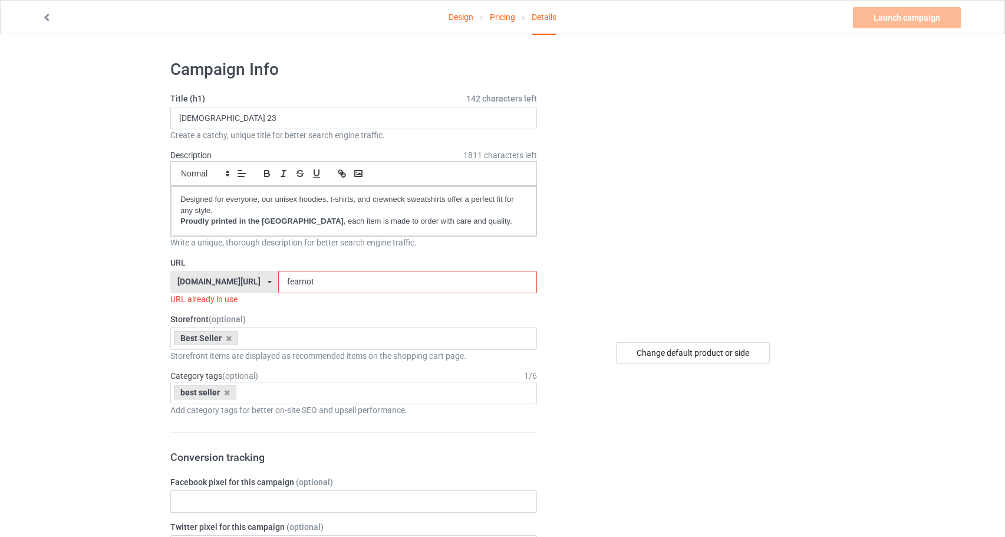
drag, startPoint x: 409, startPoint y: 274, endPoint x: 428, endPoint y: 295, distance: 28.8
click at [428, 295] on div "URL [DOMAIN_NAME][URL] [DOMAIN_NAME][URL] [DOMAIN_NAME][URL] [DOMAIN_NAME][URL]…" at bounding box center [353, 280] width 367 height 48
paste input "[DEMOGRAPHIC_DATA] 23"
click at [354, 284] on input "[DEMOGRAPHIC_DATA] 23" at bounding box center [407, 282] width 258 height 22
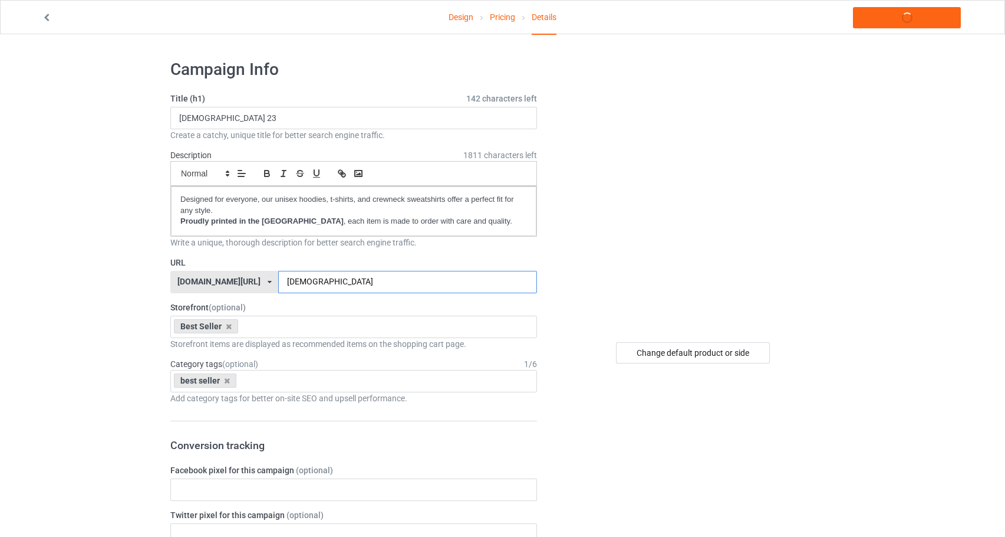
click at [372, 284] on input "[DEMOGRAPHIC_DATA]" at bounding box center [407, 282] width 258 height 22
click at [357, 284] on input "Psalm231-3" at bounding box center [407, 282] width 258 height 22
click at [359, 284] on input "Psalm231-3" at bounding box center [407, 282] width 258 height 22
type input "Psalm23-1-3"
click at [911, 22] on link "Launch campaign" at bounding box center [907, 17] width 108 height 21
